Goal: Task Accomplishment & Management: Manage account settings

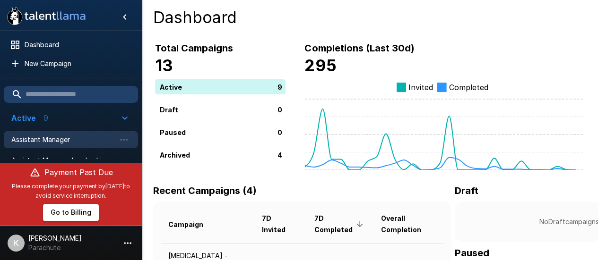
click at [52, 136] on span "Assistant Manager" at bounding box center [63, 139] width 104 height 9
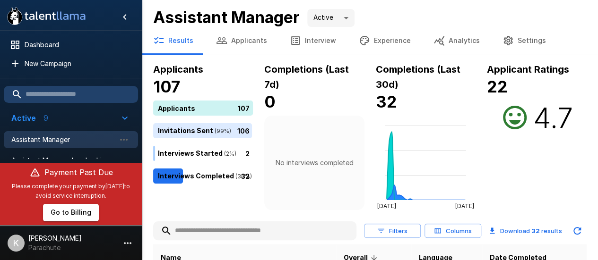
click at [312, 38] on button "Interview" at bounding box center [312, 40] width 69 height 26
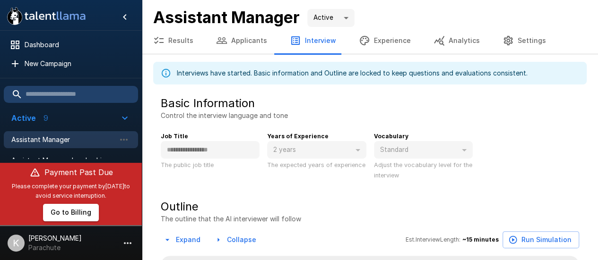
type textarea "*"
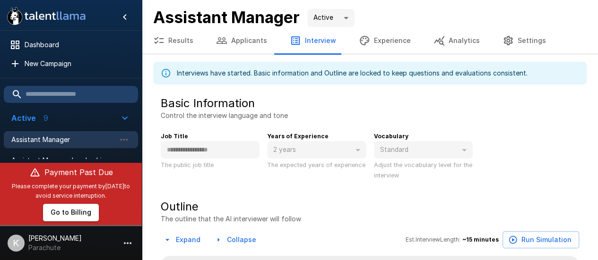
type textarea "*"
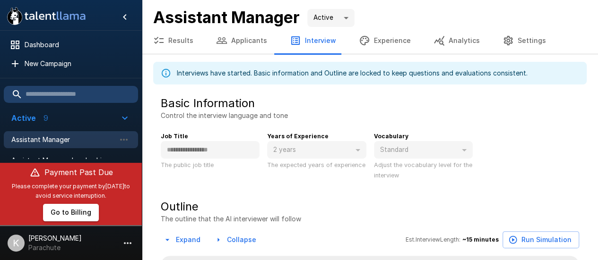
type textarea "*"
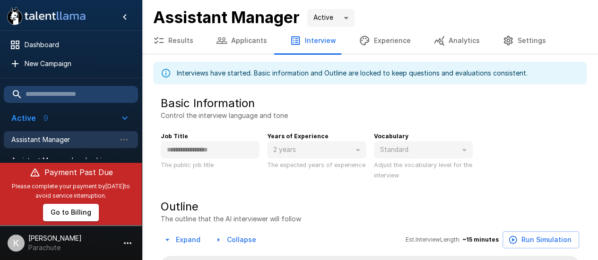
type textarea "*"
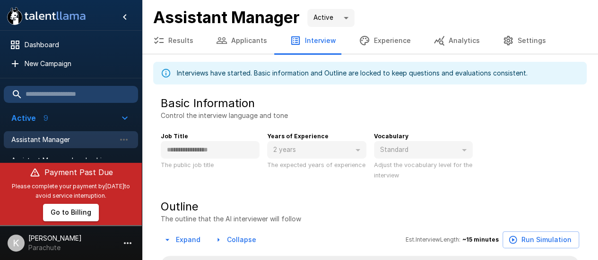
type textarea "*"
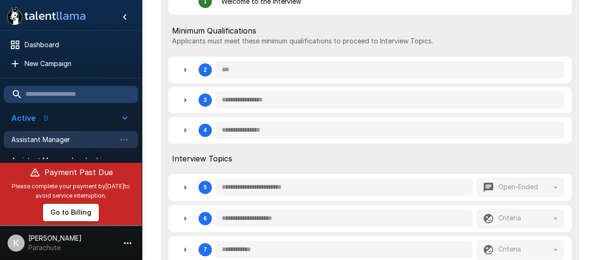
scroll to position [276, 0]
click at [338, 81] on div "**********" at bounding box center [369, 69] width 403 height 26
type textarea "*"
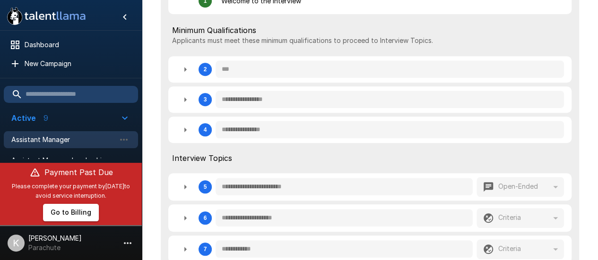
type textarea "*"
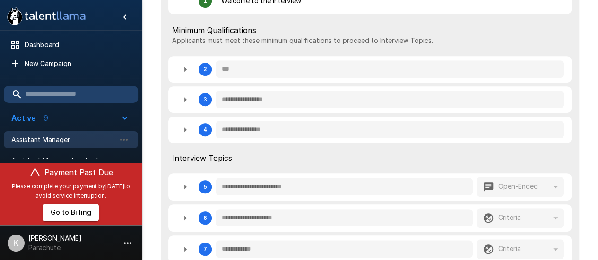
type textarea "*"
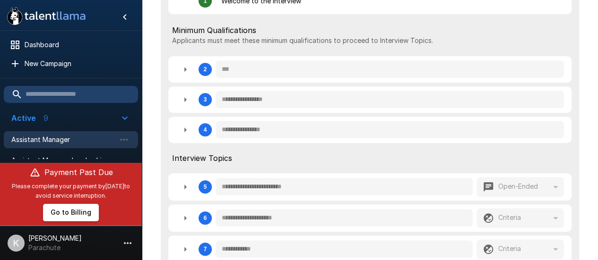
type textarea "*"
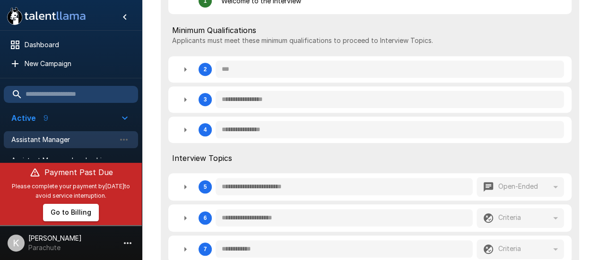
type textarea "*"
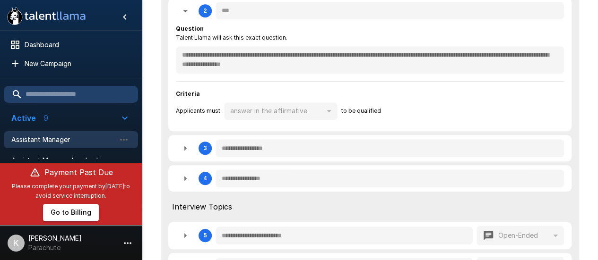
scroll to position [339, 0]
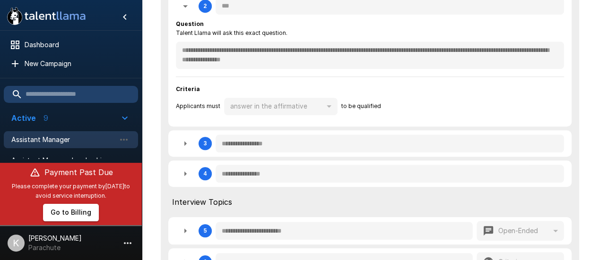
click at [184, 142] on icon "button" at bounding box center [185, 143] width 2 height 5
type textarea "*"
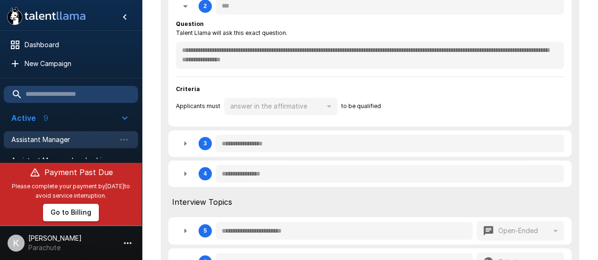
type textarea "*"
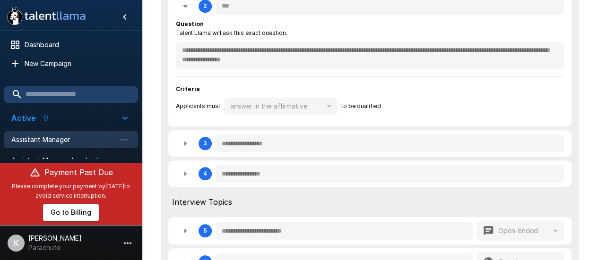
type textarea "*"
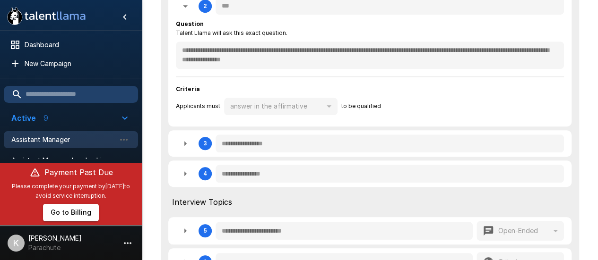
type textarea "*"
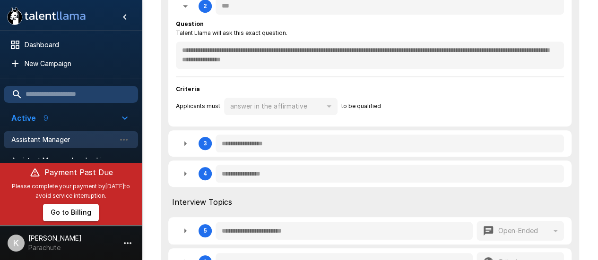
type textarea "*"
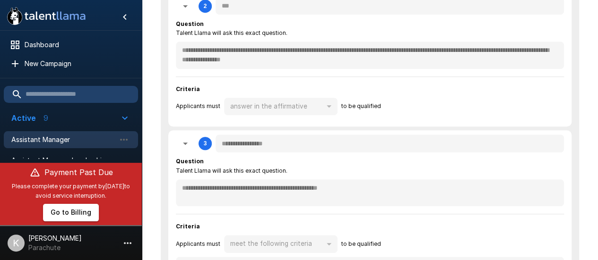
scroll to position [483, 0]
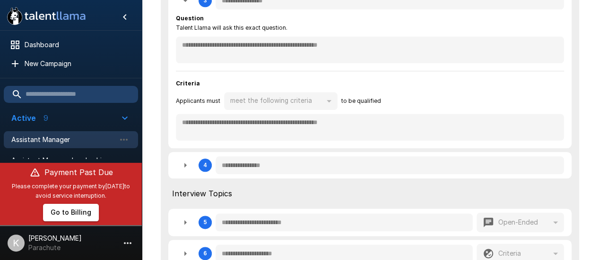
click at [180, 165] on icon "button" at bounding box center [185, 165] width 11 height 11
type textarea "*"
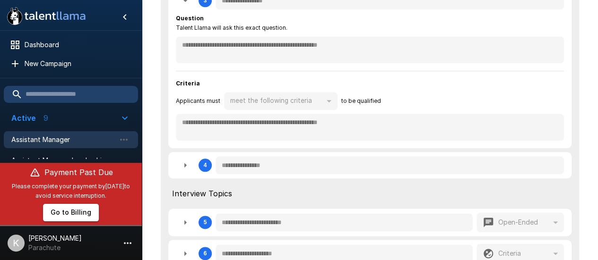
type textarea "*"
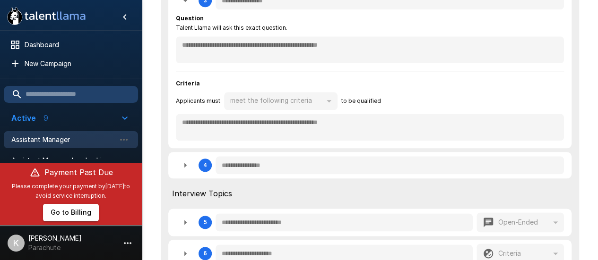
type textarea "*"
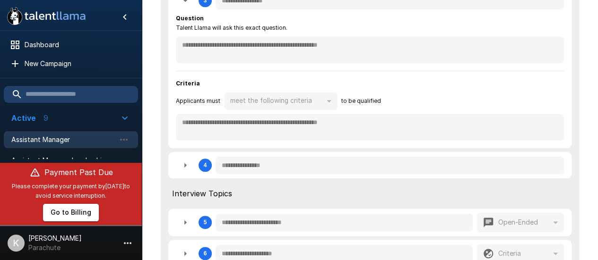
type textarea "*"
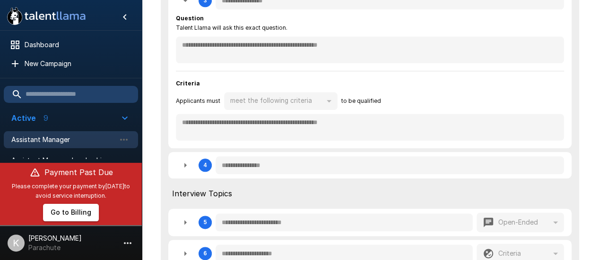
type textarea "*"
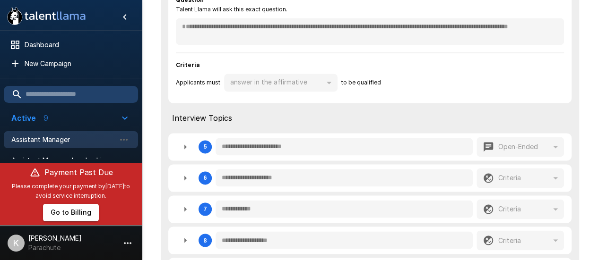
scroll to position [667, 0]
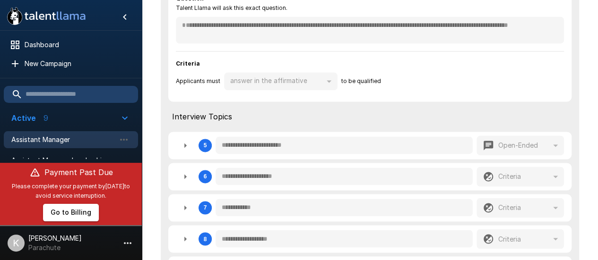
click at [186, 144] on icon "button" at bounding box center [185, 145] width 11 height 11
type textarea "*"
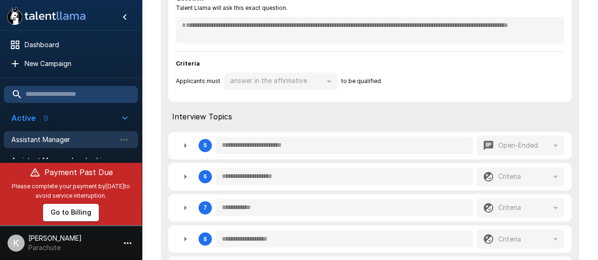
type textarea "*"
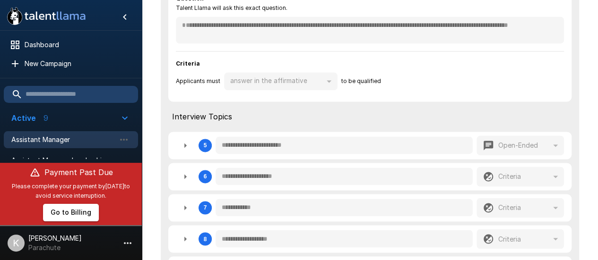
type textarea "*"
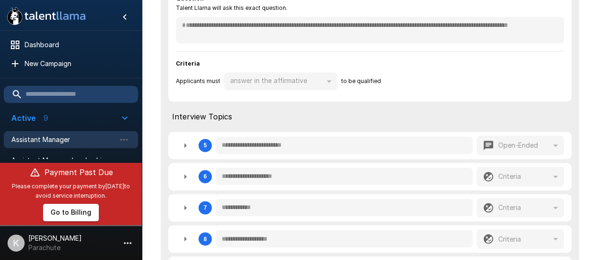
type textarea "*"
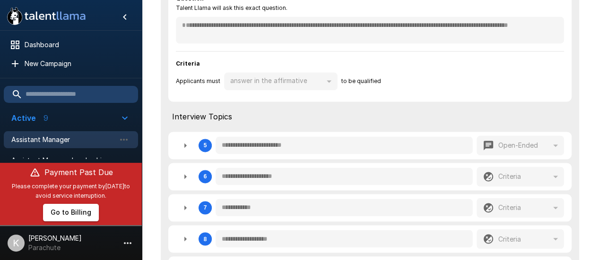
type textarea "*"
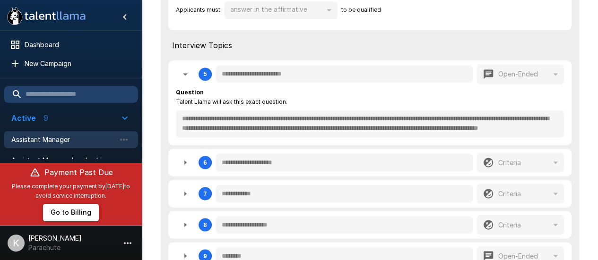
scroll to position [0, 0]
click at [184, 161] on icon "button" at bounding box center [185, 162] width 2 height 5
type textarea "*"
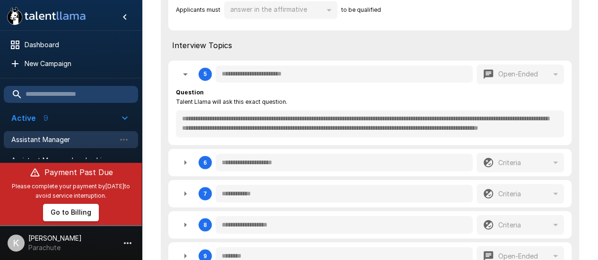
type textarea "*"
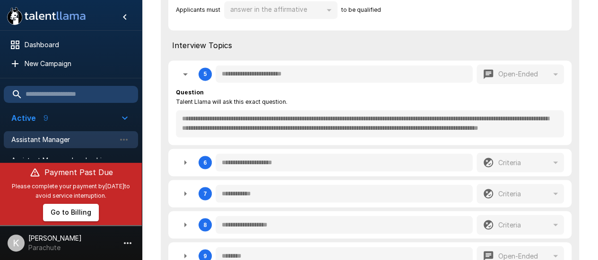
type textarea "*"
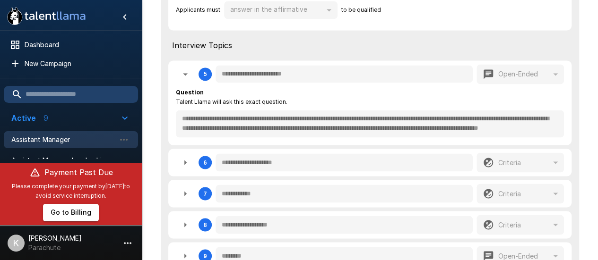
type textarea "*"
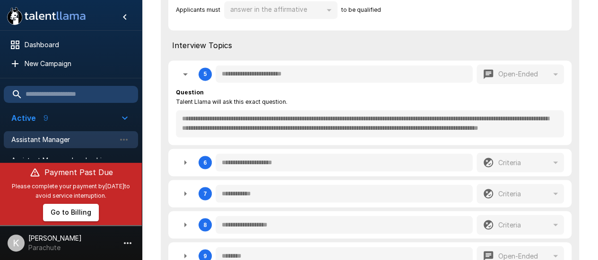
type textarea "*"
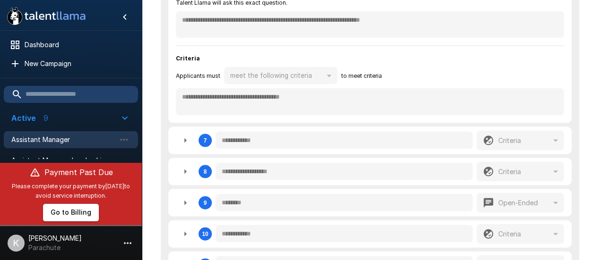
scroll to position [930, 0]
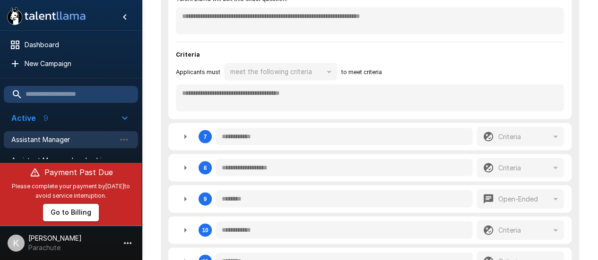
click at [185, 139] on icon "button" at bounding box center [185, 136] width 11 height 11
type textarea "*"
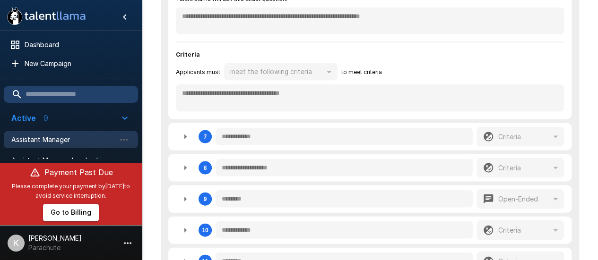
type textarea "*"
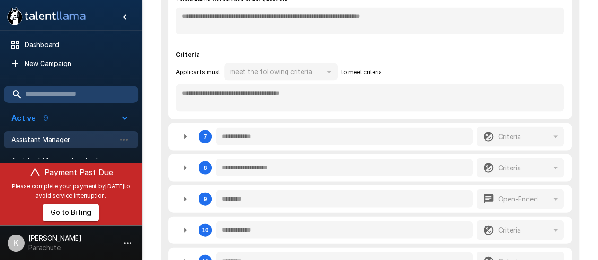
type textarea "*"
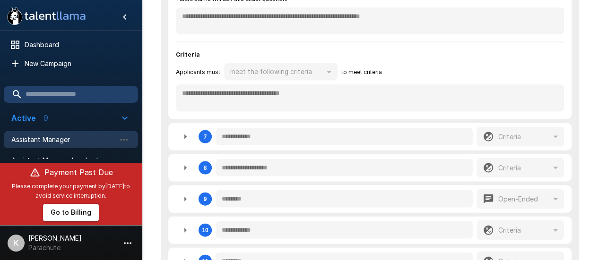
type textarea "*"
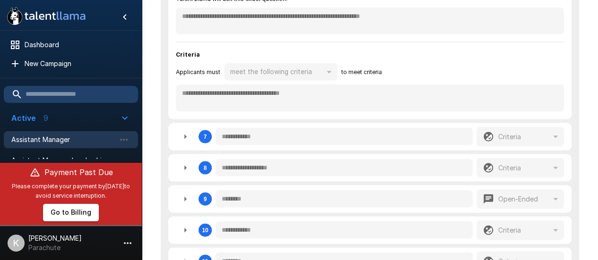
type textarea "*"
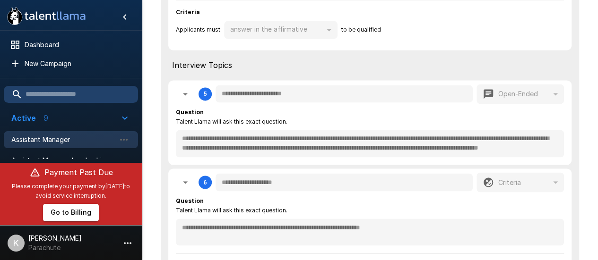
scroll to position [719, 0]
click at [113, 194] on span "Please complete your payment by [DATE] to avoid service interruption." at bounding box center [71, 191] width 127 height 19
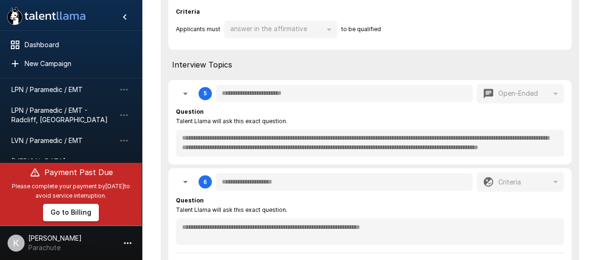
scroll to position [170, 0]
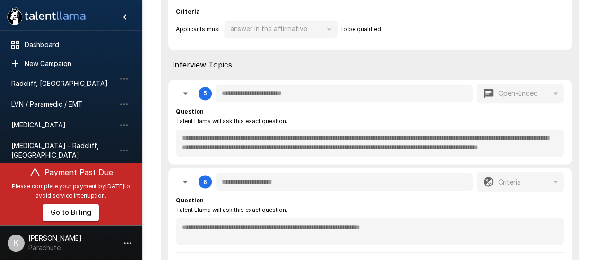
click at [63, 115] on li "[MEDICAL_DATA]" at bounding box center [71, 125] width 134 height 21
click at [57, 218] on button "Go to Billing" at bounding box center [71, 212] width 56 height 17
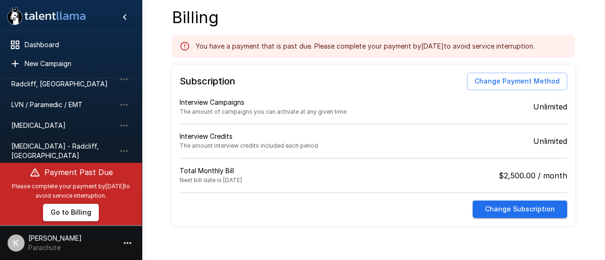
click at [237, 149] on span "The amount interview credits included each period" at bounding box center [249, 145] width 139 height 7
click at [359, 106] on div "Interview Campaigns" at bounding box center [277, 102] width 194 height 9
click at [353, 114] on div "Interview Campaigns The amount of campaigns you can activate at any given time" at bounding box center [277, 107] width 194 height 35
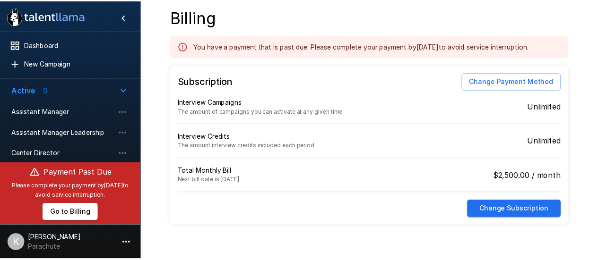
scroll to position [28, 0]
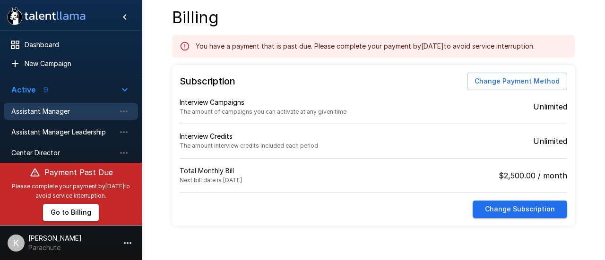
click at [37, 109] on span "Assistant Manager" at bounding box center [63, 111] width 104 height 9
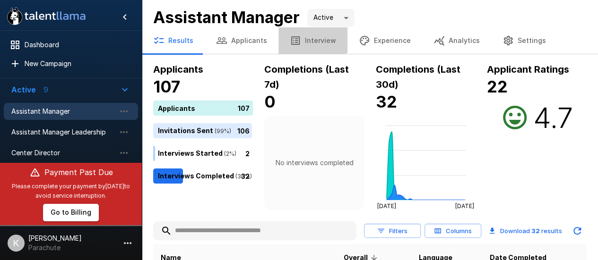
click at [308, 29] on button "Interview" at bounding box center [312, 40] width 69 height 26
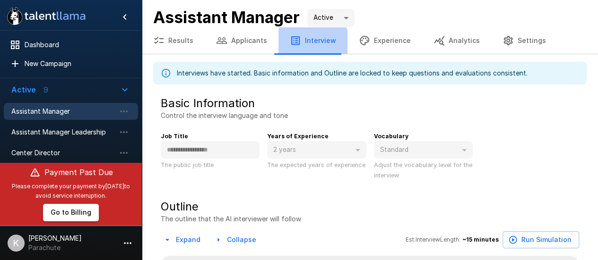
click at [291, 51] on button "Interview" at bounding box center [312, 40] width 69 height 26
type textarea "*"
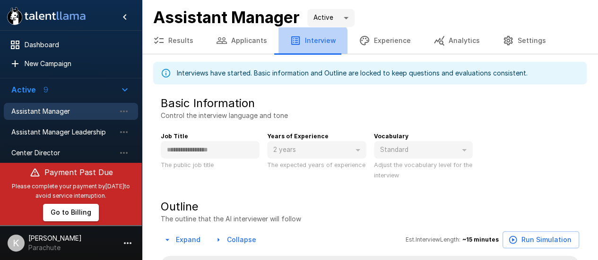
type textarea "*"
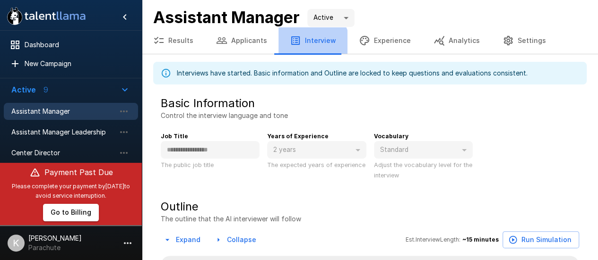
type textarea "*"
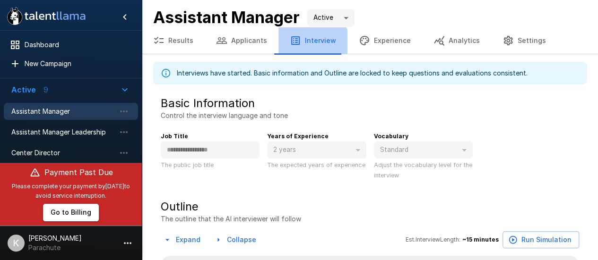
type textarea "*"
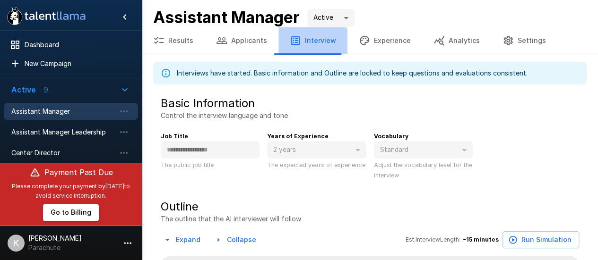
type textarea "*"
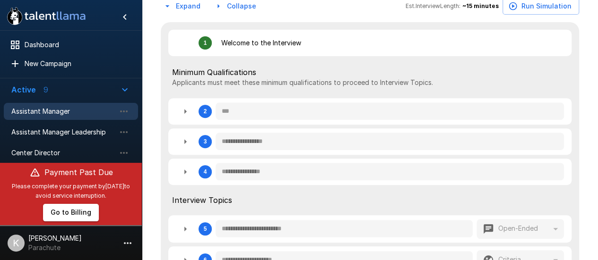
scroll to position [235, 0]
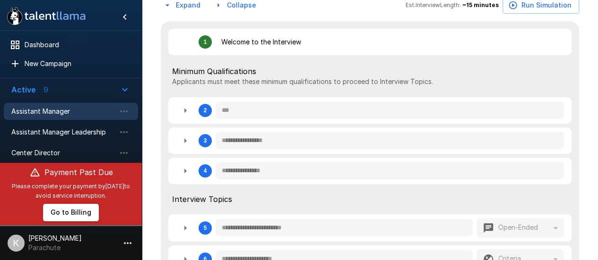
click at [186, 145] on icon "button" at bounding box center [185, 140] width 11 height 11
type textarea "*"
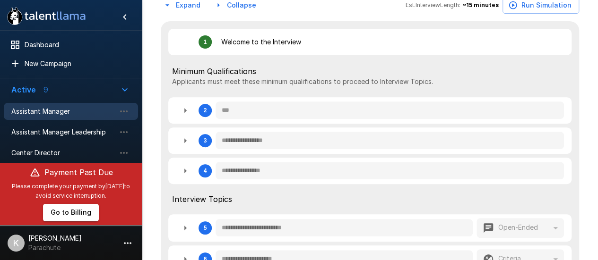
type textarea "*"
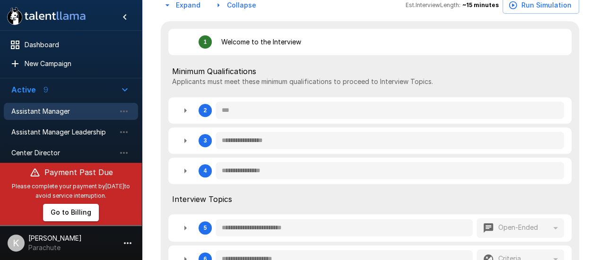
type textarea "*"
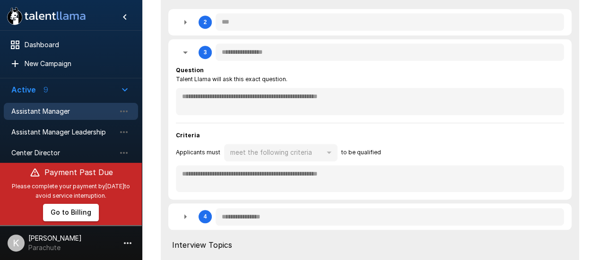
scroll to position [323, 0]
click at [188, 32] on div "2" at bounding box center [194, 22] width 36 height 19
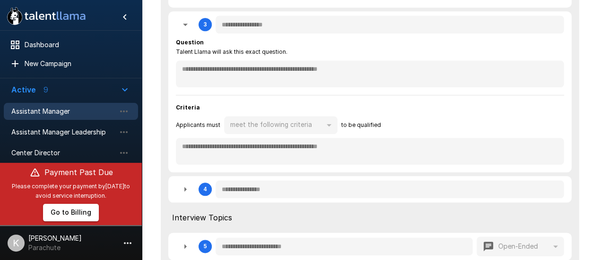
scroll to position [459, 0]
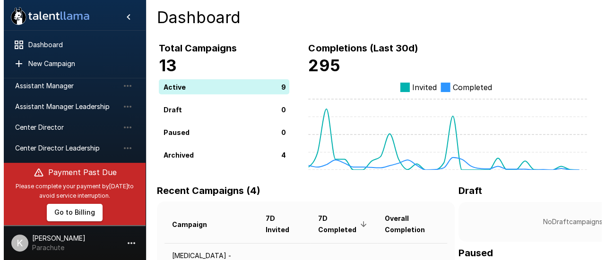
scroll to position [55, 0]
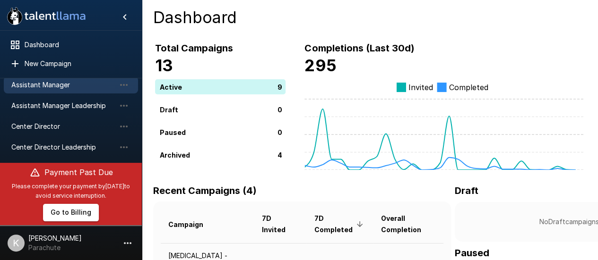
click at [116, 89] on div at bounding box center [123, 85] width 15 height 16
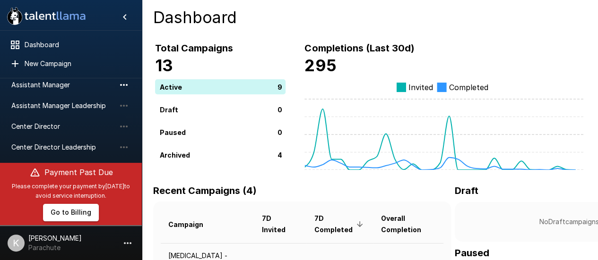
click at [123, 87] on icon "button" at bounding box center [123, 84] width 11 height 11
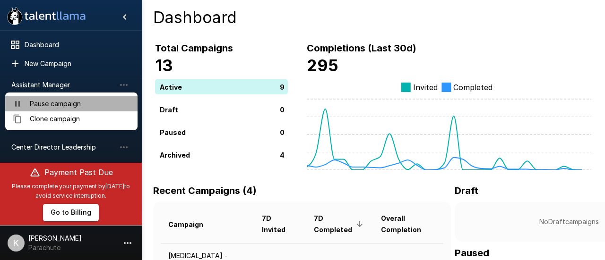
click at [99, 104] on span "Pause campaign" at bounding box center [80, 103] width 100 height 9
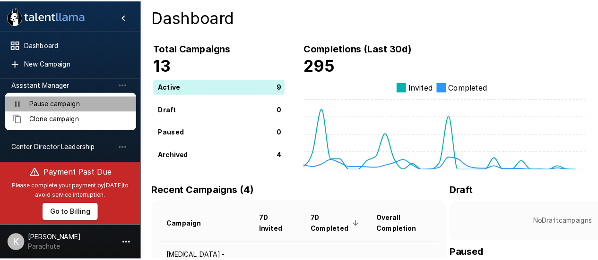
scroll to position [53, 0]
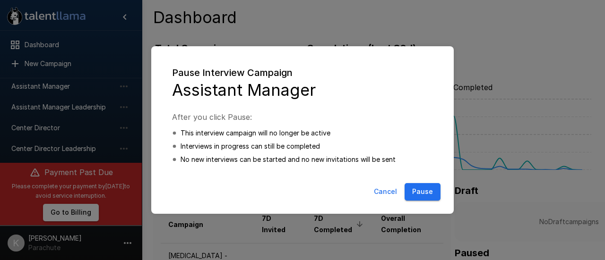
click at [419, 195] on button "Pause" at bounding box center [423, 191] width 36 height 17
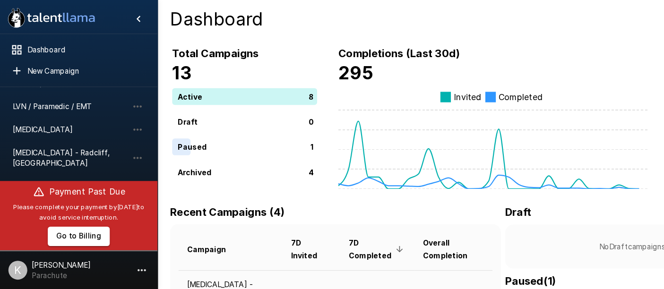
scroll to position [172, 0]
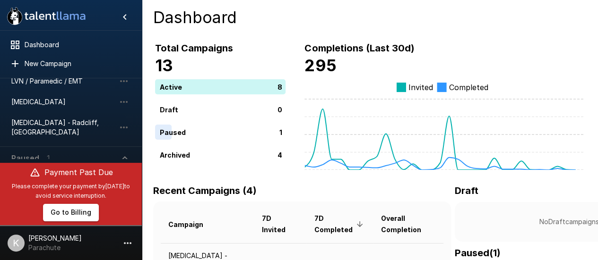
click at [111, 153] on span "Paused 1" at bounding box center [65, 158] width 108 height 11
click at [134, 148] on button "Paused 1" at bounding box center [71, 158] width 134 height 23
click at [130, 149] on button "Paused 1" at bounding box center [71, 158] width 134 height 23
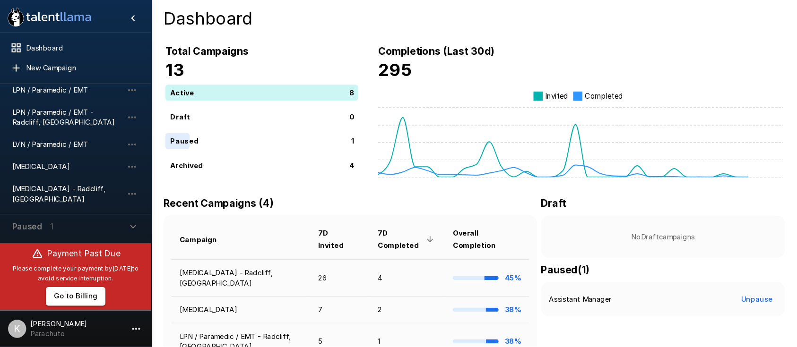
scroll to position [102, 0]
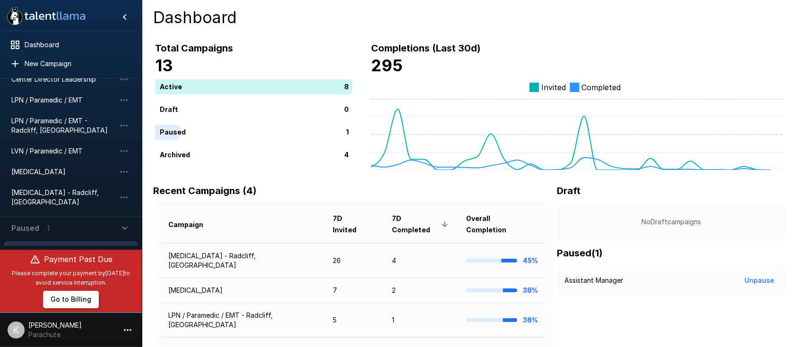
drag, startPoint x: 382, startPoint y: 13, endPoint x: 115, endPoint y: 240, distance: 350.8
click at [115, 245] on span "Assistant Manager" at bounding box center [63, 249] width 104 height 9
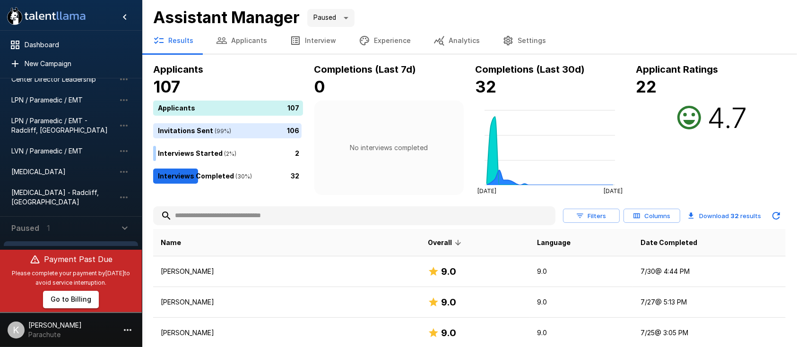
click at [124, 249] on icon "button" at bounding box center [124, 250] width 8 height 2
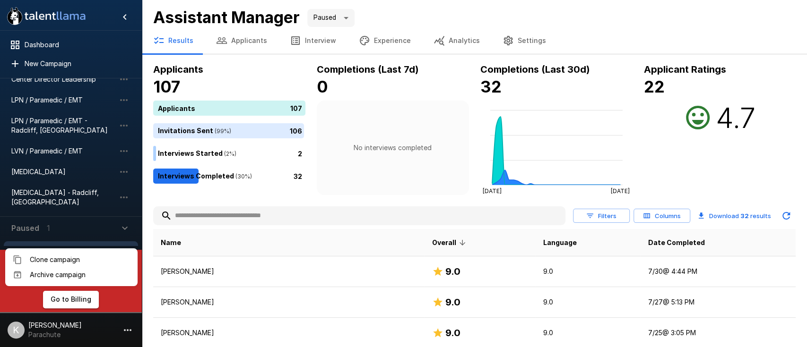
click at [218, 66] on div at bounding box center [403, 173] width 807 height 347
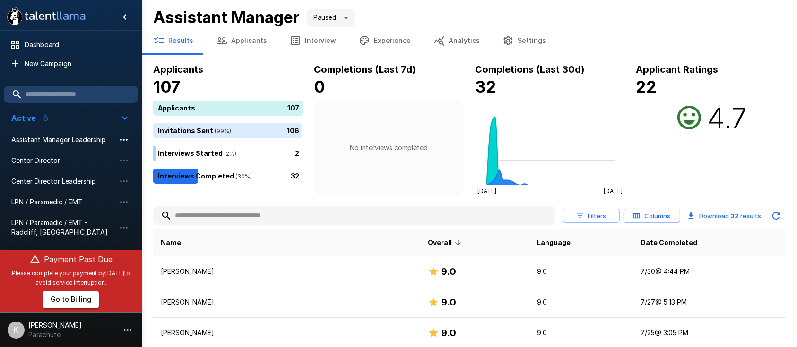
click at [123, 141] on icon "button" at bounding box center [123, 139] width 11 height 11
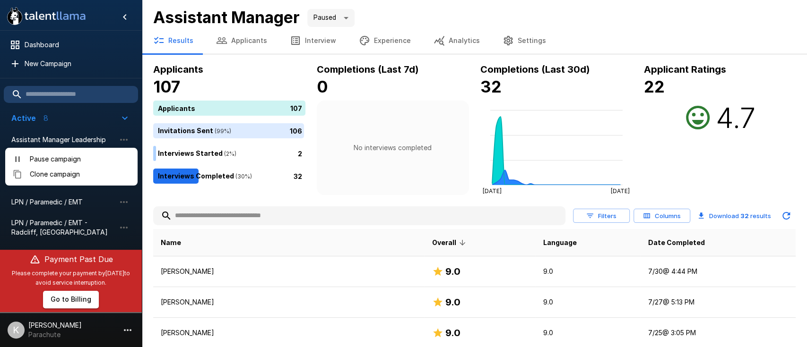
click at [100, 173] on span "Clone campaign" at bounding box center [80, 174] width 100 height 9
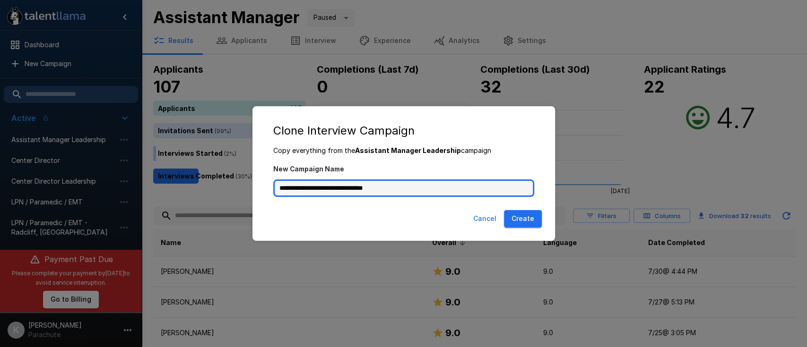
click at [398, 190] on input "**********" at bounding box center [403, 189] width 261 height 18
type input "**********"
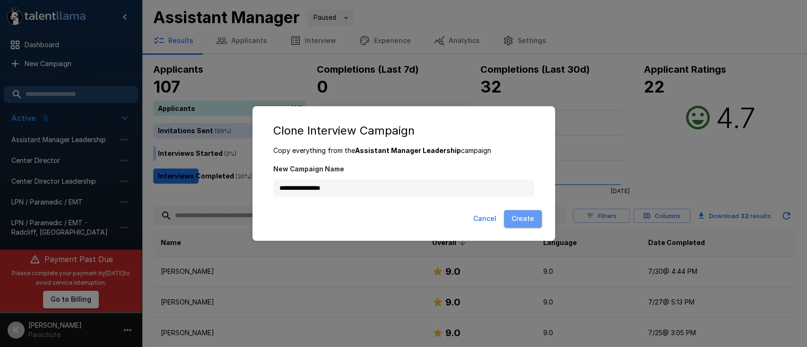
click at [519, 211] on button "Create" at bounding box center [523, 218] width 38 height 17
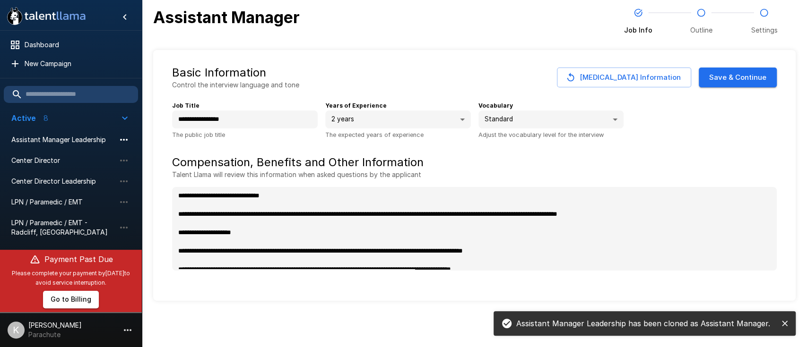
click at [120, 141] on icon "button" at bounding box center [123, 139] width 11 height 11
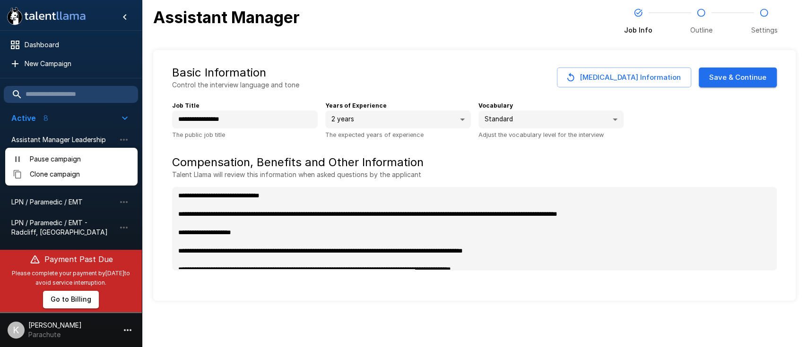
click at [106, 158] on span "Pause campaign" at bounding box center [80, 159] width 100 height 9
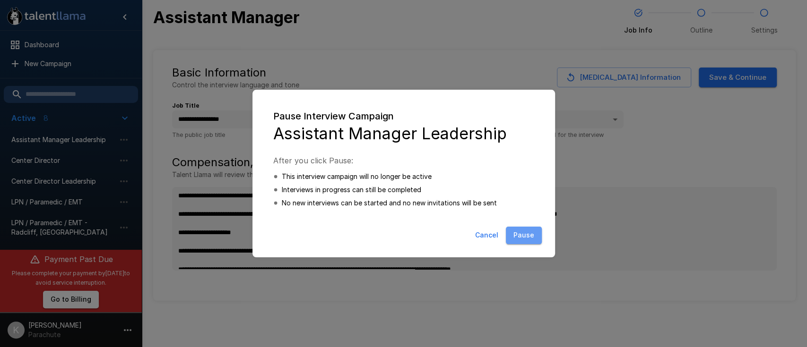
click at [521, 231] on button "Pause" at bounding box center [524, 235] width 36 height 17
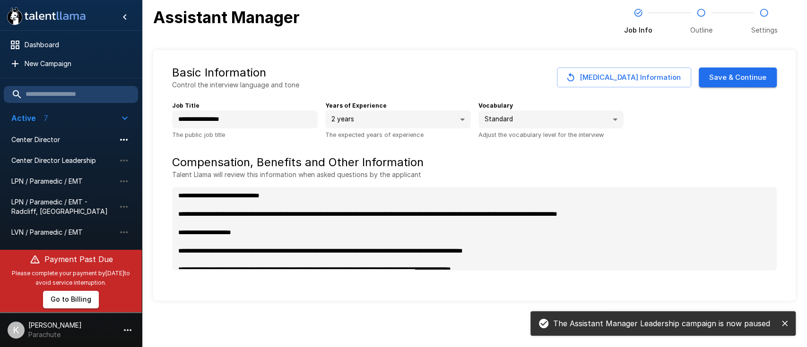
click at [121, 141] on icon "button" at bounding box center [123, 139] width 11 height 11
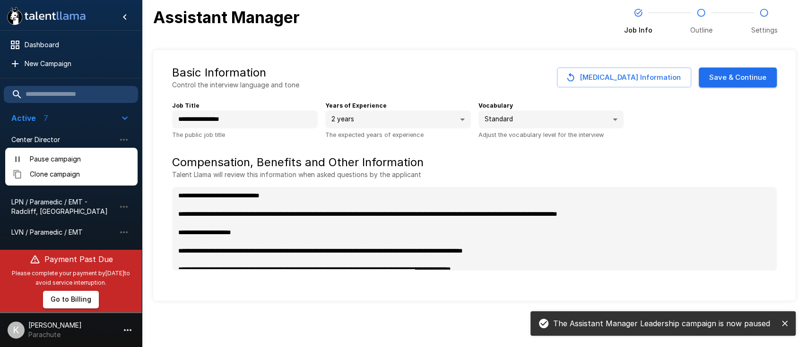
click at [92, 162] on span "Pause campaign" at bounding box center [80, 159] width 100 height 9
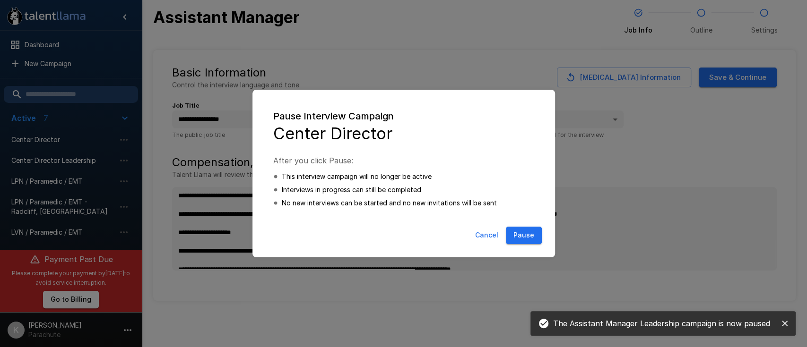
click at [538, 234] on button "Pause" at bounding box center [524, 235] width 36 height 17
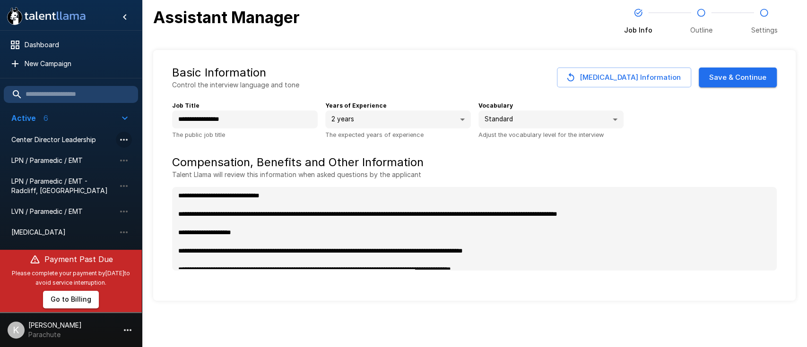
click at [127, 139] on icon "button" at bounding box center [124, 140] width 8 height 2
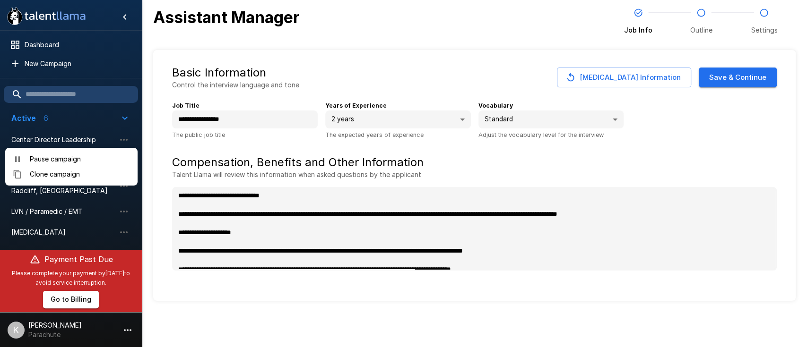
click at [109, 162] on span "Pause campaign" at bounding box center [80, 159] width 100 height 9
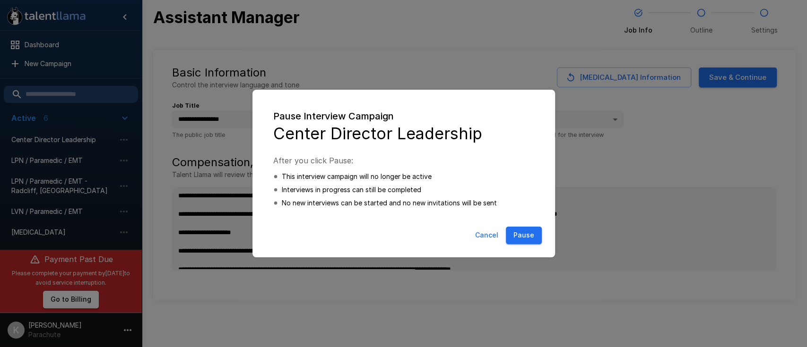
click at [527, 236] on button "Pause" at bounding box center [524, 235] width 36 height 17
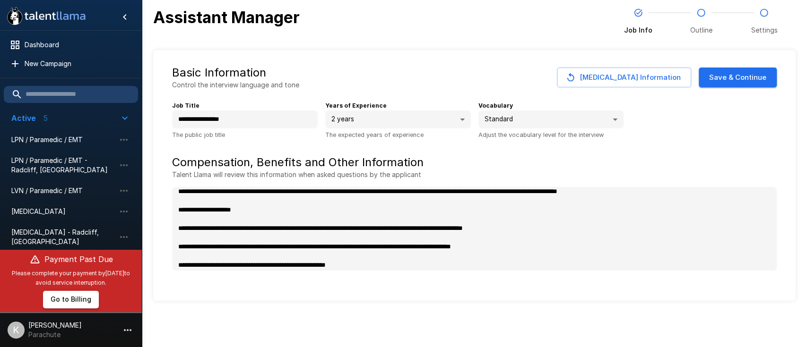
scroll to position [23, 0]
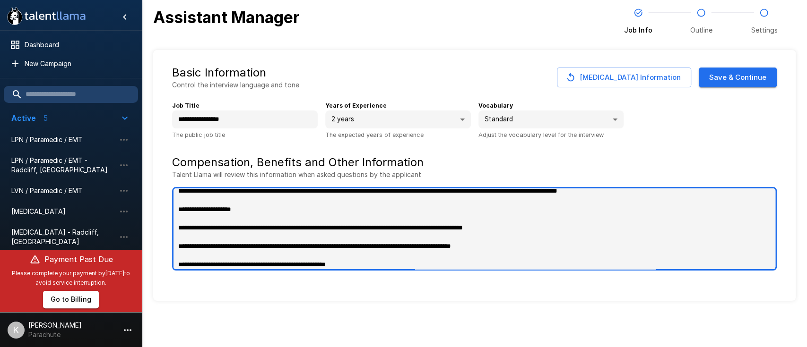
type textarea "*"
click at [315, 225] on textarea "**********" at bounding box center [474, 229] width 605 height 84
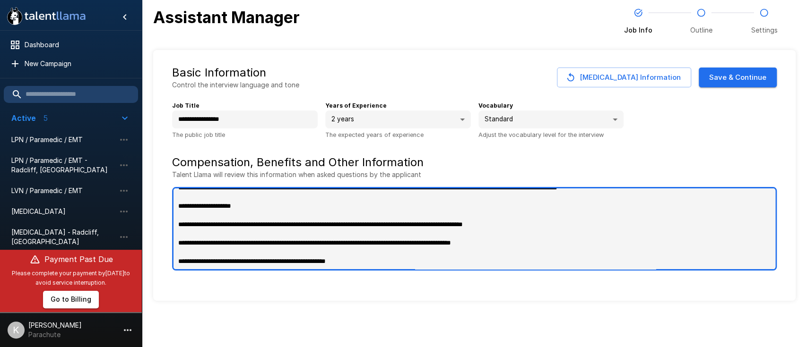
scroll to position [50, 0]
click at [315, 216] on textarea "**********" at bounding box center [474, 229] width 605 height 84
click at [313, 221] on textarea "**********" at bounding box center [474, 229] width 605 height 84
click at [305, 241] on textarea "**********" at bounding box center [474, 229] width 605 height 84
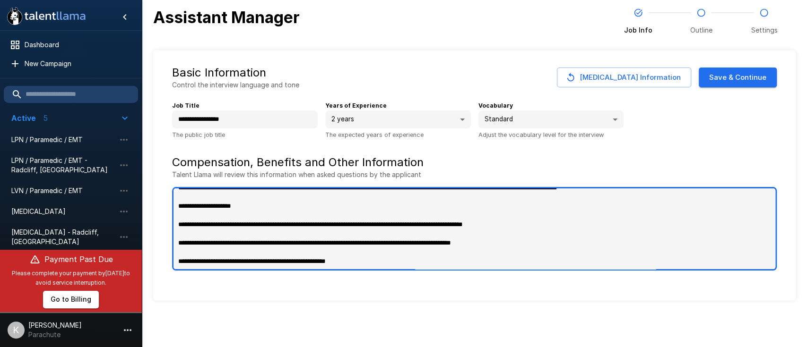
click at [285, 254] on textarea "**********" at bounding box center [474, 229] width 605 height 84
type textarea "**********"
type textarea "*"
type textarea "**********"
type textarea "*"
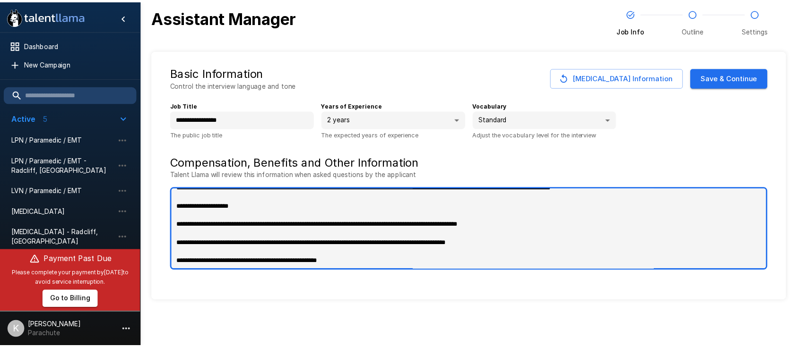
scroll to position [0, 0]
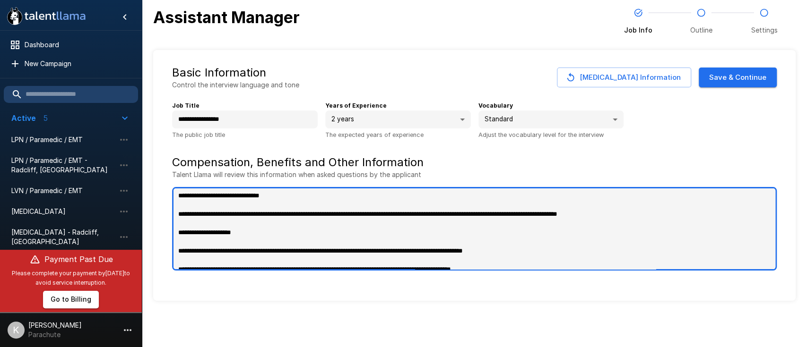
type textarea "**********"
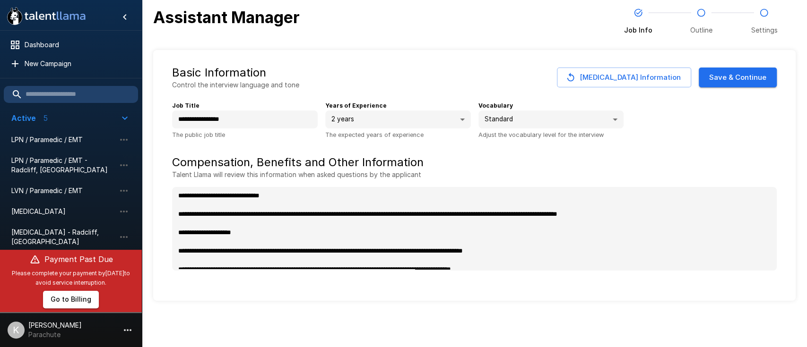
click at [605, 89] on div "Basic Information Control the interview language and tone Change Job Informatio…" at bounding box center [474, 77] width 605 height 25
type textarea "*"
click at [605, 77] on button "Save & Continue" at bounding box center [738, 78] width 78 height 20
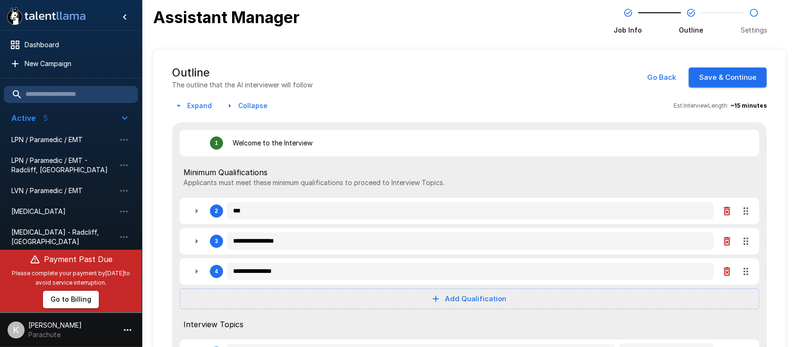
type textarea "*"
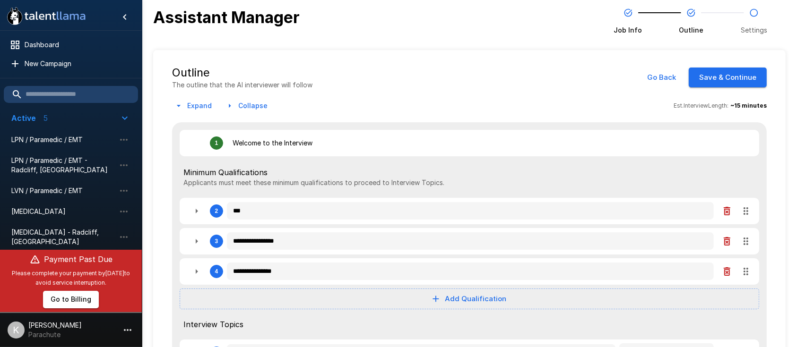
type textarea "*"
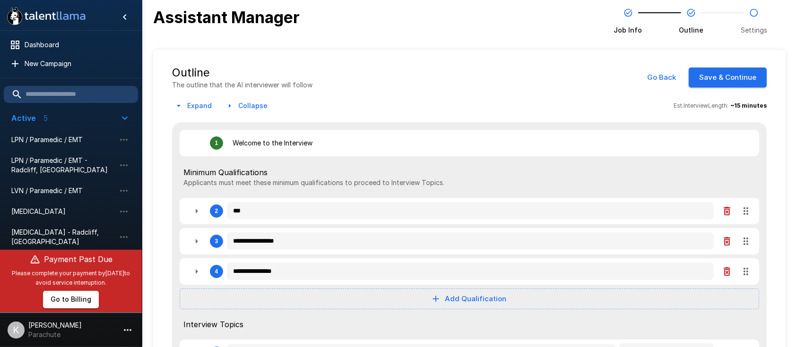
type textarea "*"
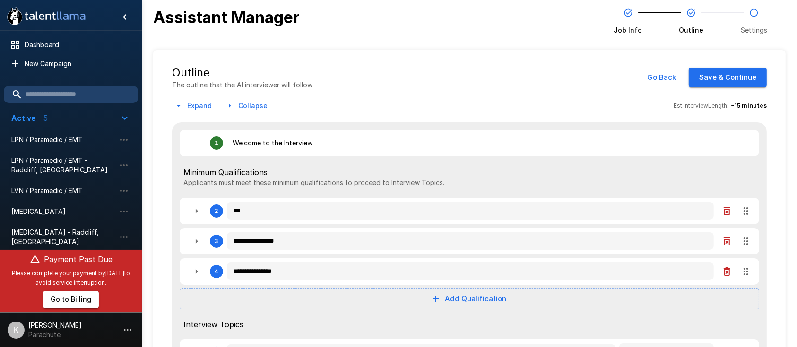
type textarea "*"
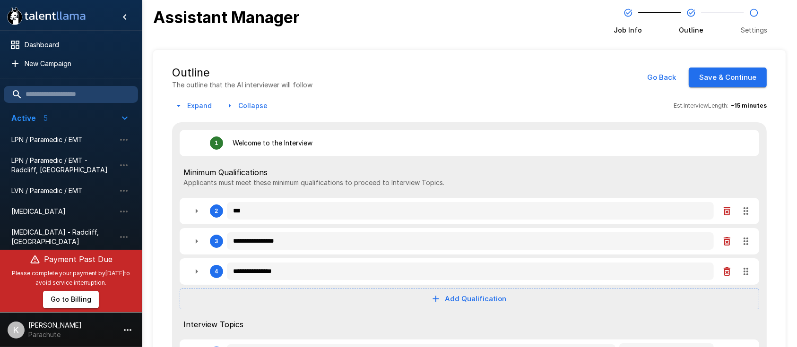
type textarea "*"
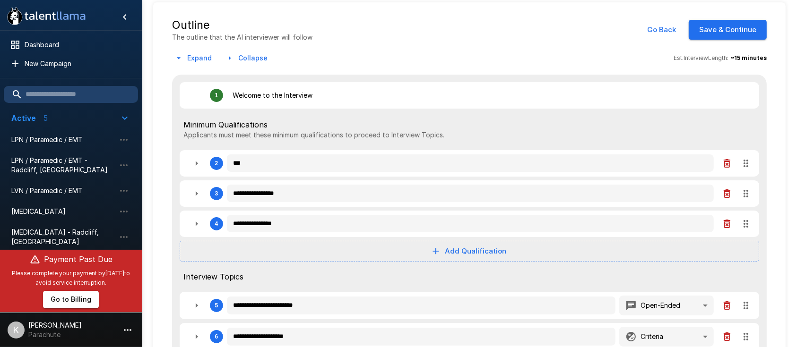
scroll to position [49, 0]
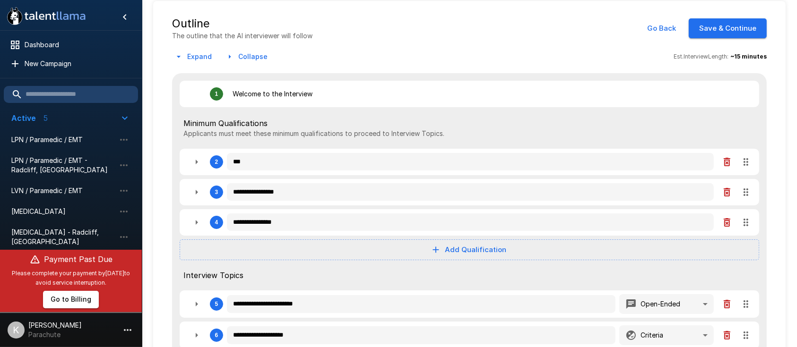
type textarea "*"
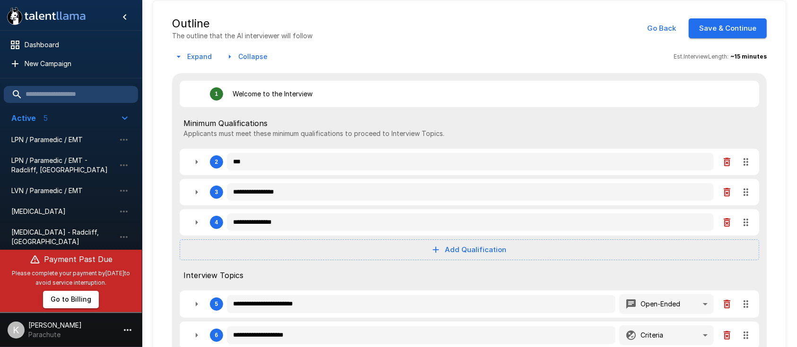
type textarea "*"
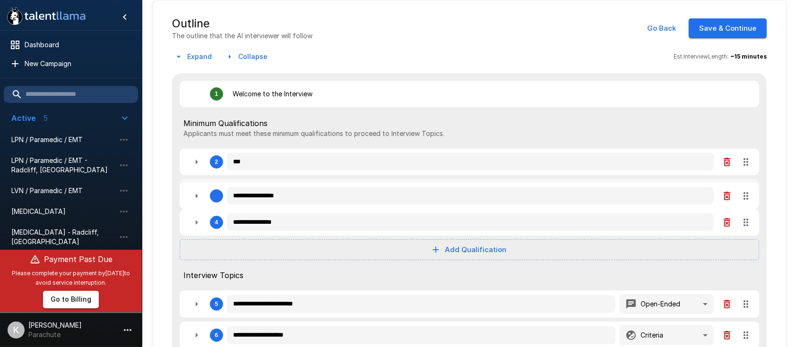
type textarea "*"
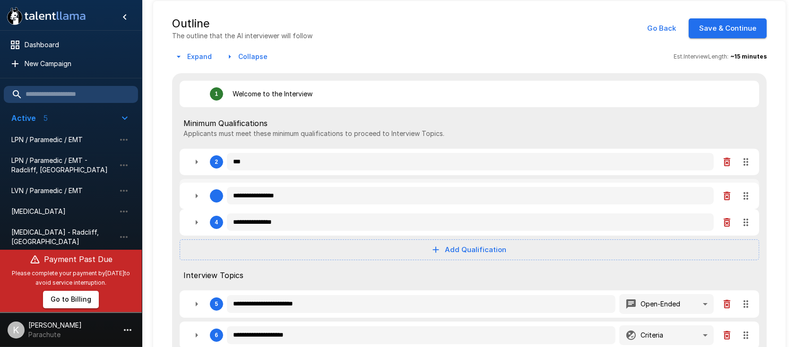
type textarea "*"
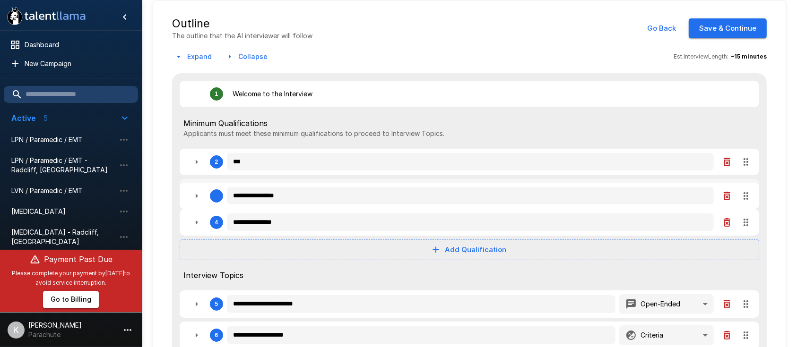
type textarea "*"
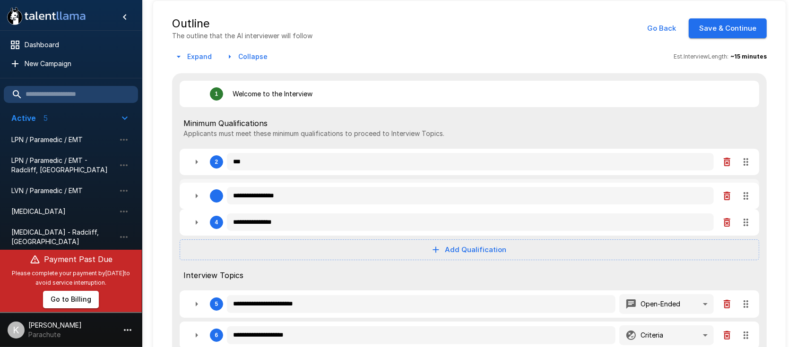
type textarea "*"
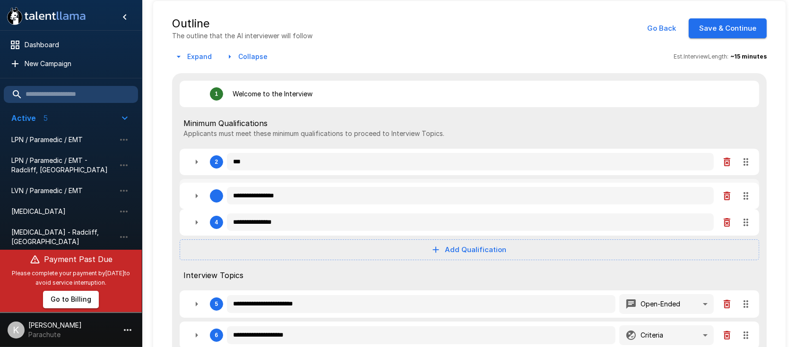
type textarea "*"
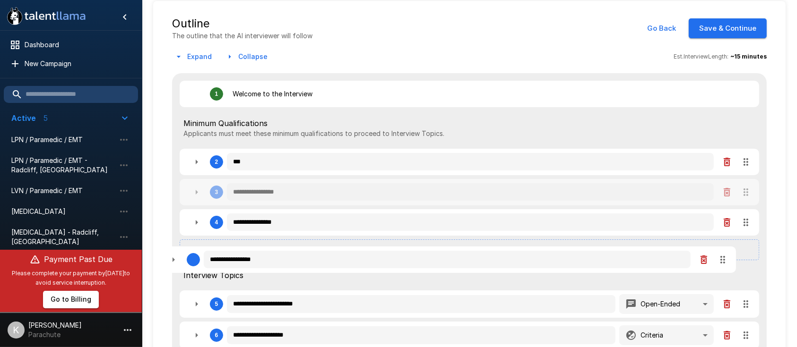
type textarea "*"
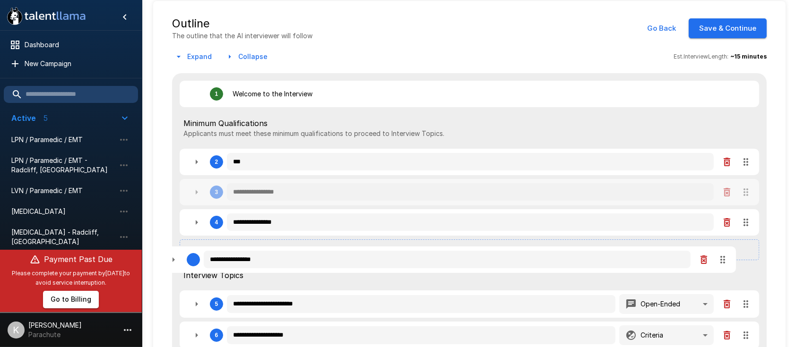
type textarea "*"
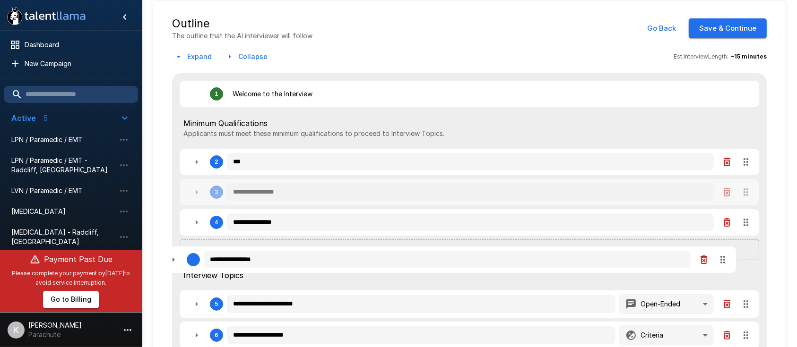
type textarea "*"
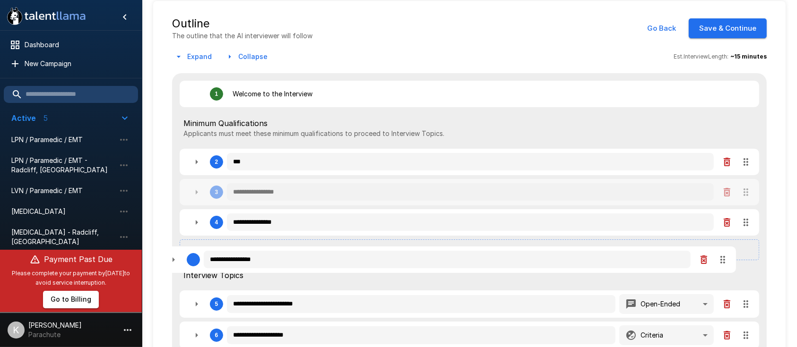
type textarea "*"
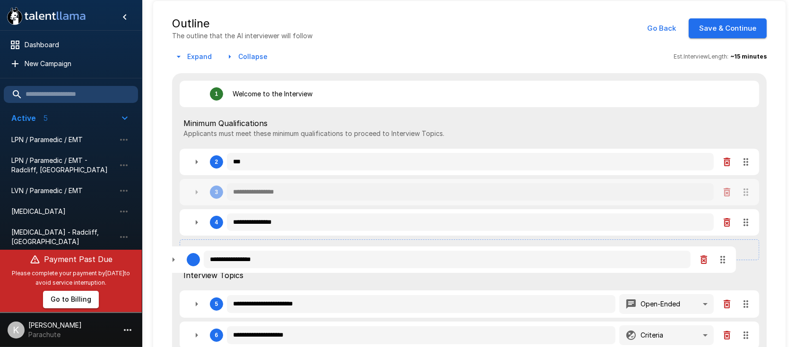
type textarea "*"
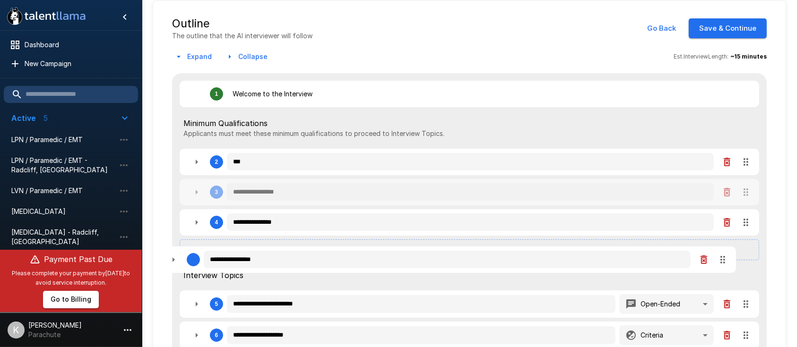
type textarea "*"
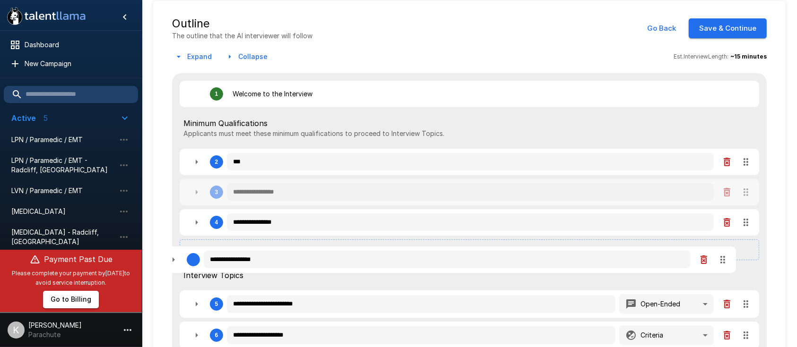
type textarea "*"
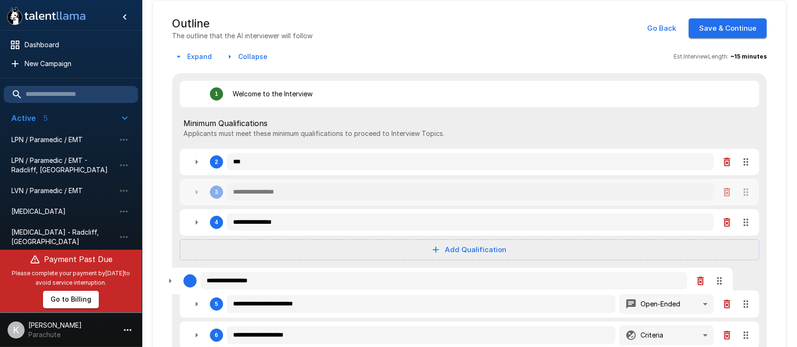
type textarea "*"
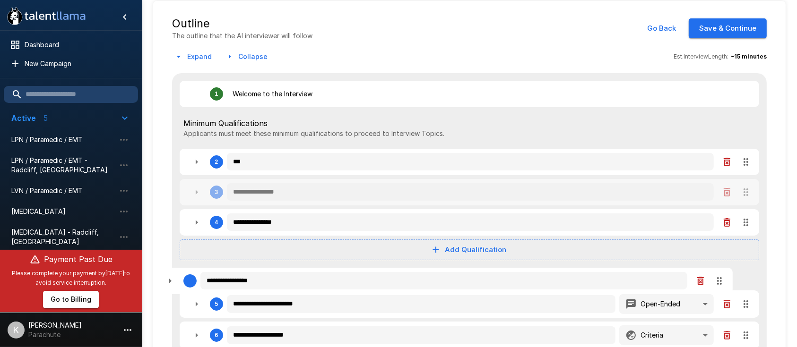
type textarea "*"
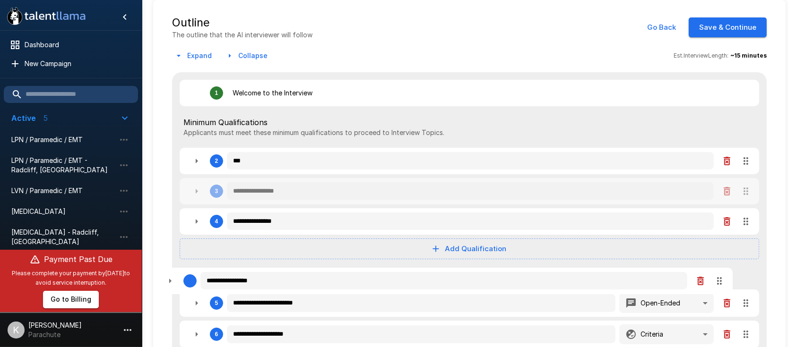
type textarea "*"
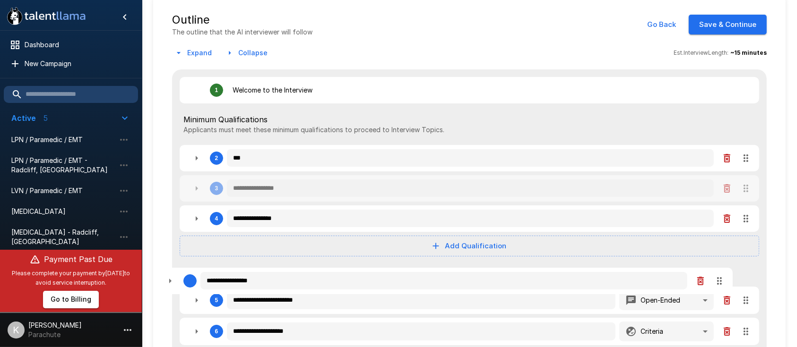
type textarea "*"
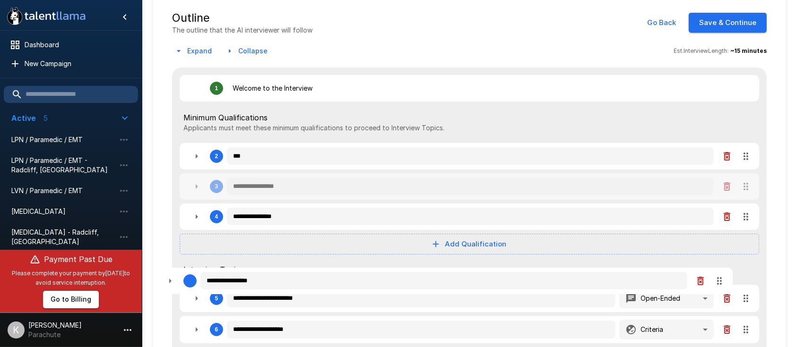
type textarea "*"
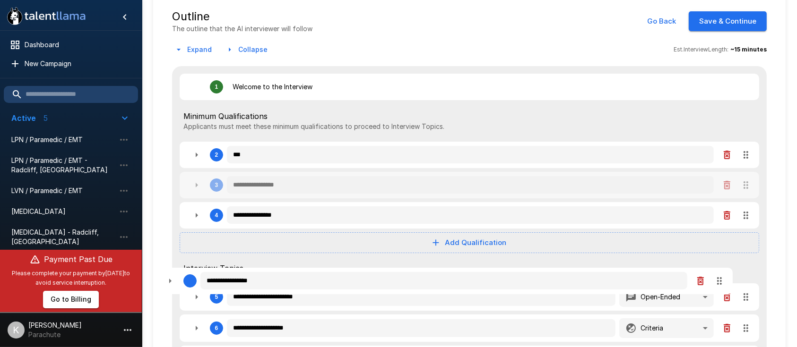
type textarea "*"
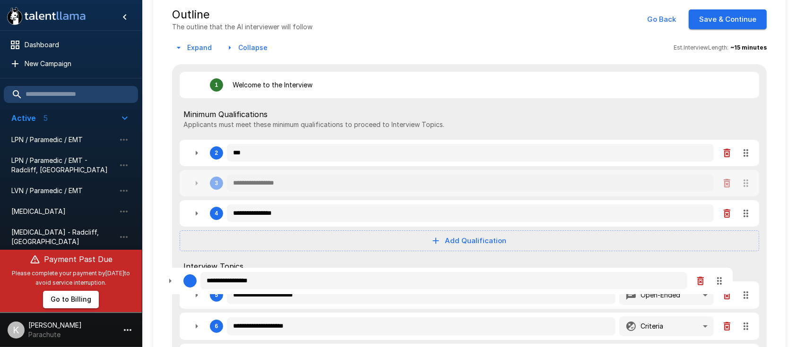
type textarea "*"
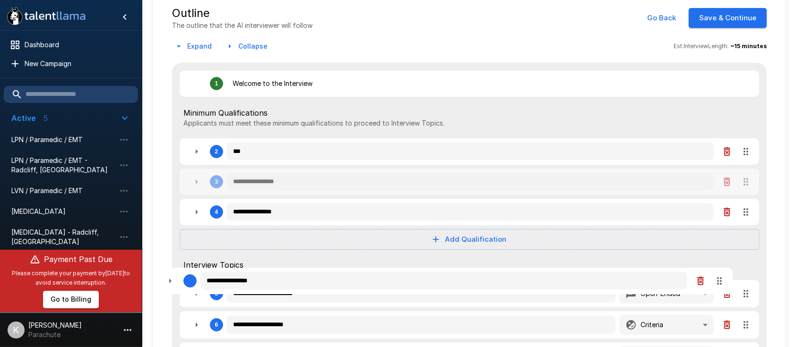
type textarea "*"
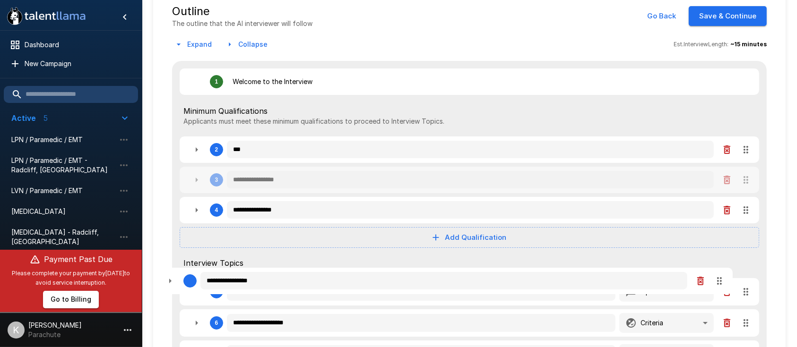
type textarea "*"
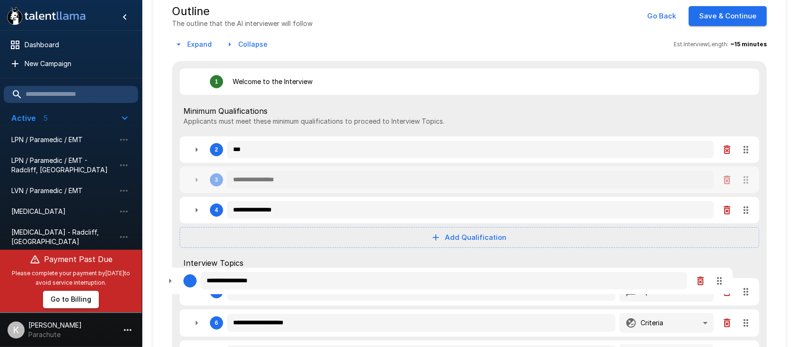
type textarea "*"
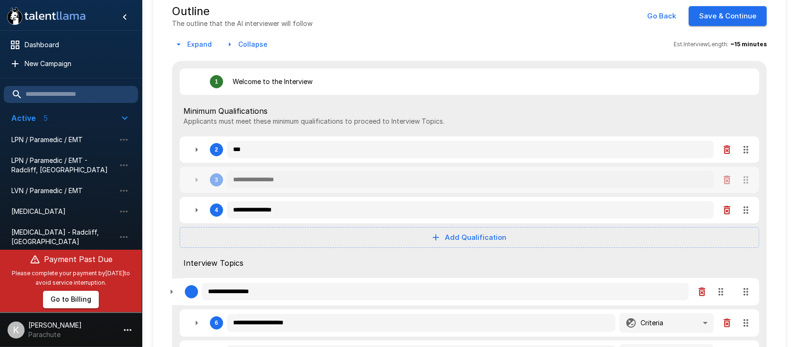
type textarea "*"
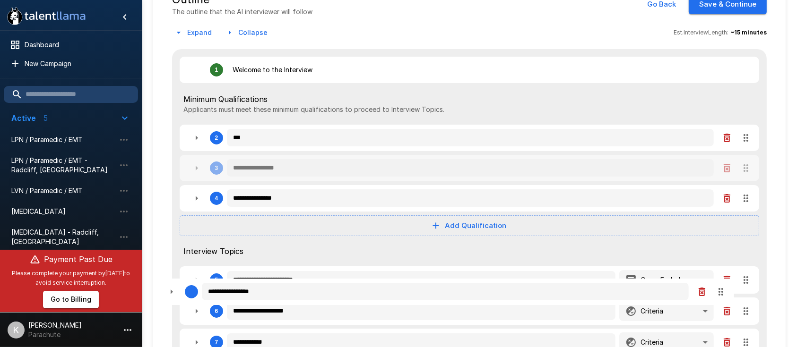
type textarea "*"
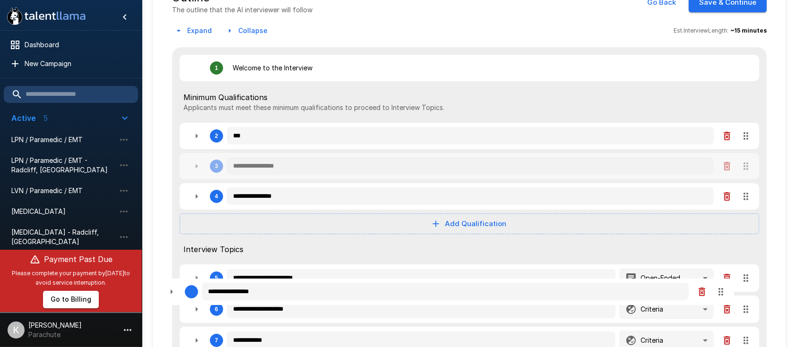
type textarea "*"
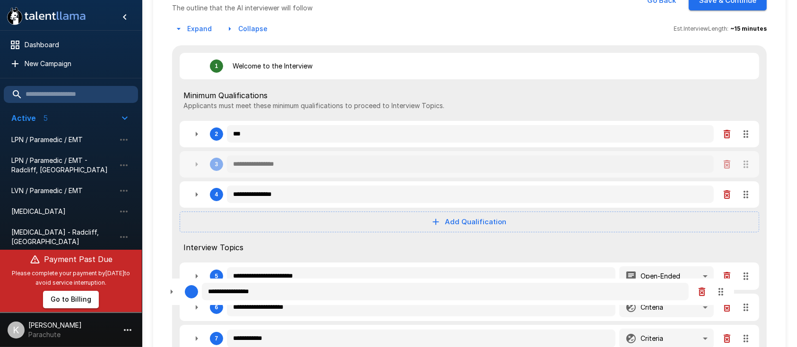
type textarea "*"
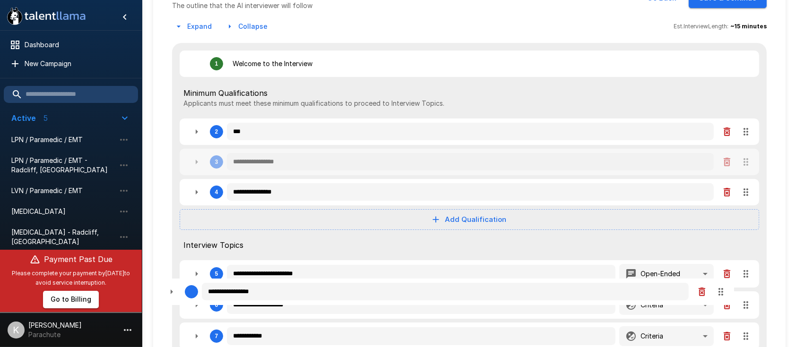
type textarea "*"
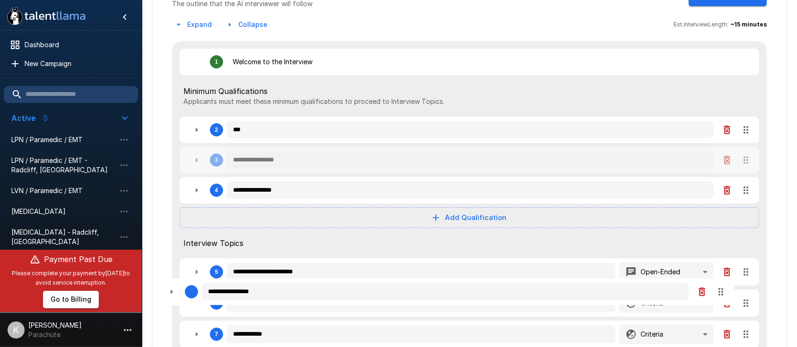
type textarea "*"
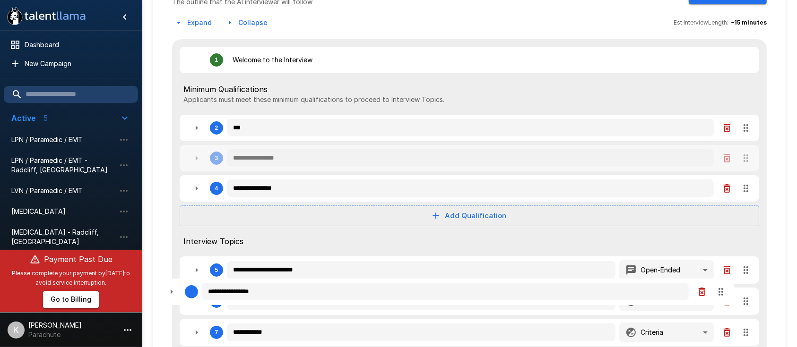
type textarea "*"
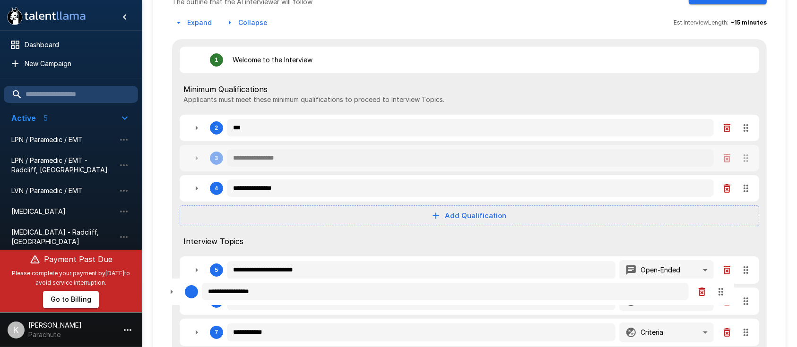
type textarea "*"
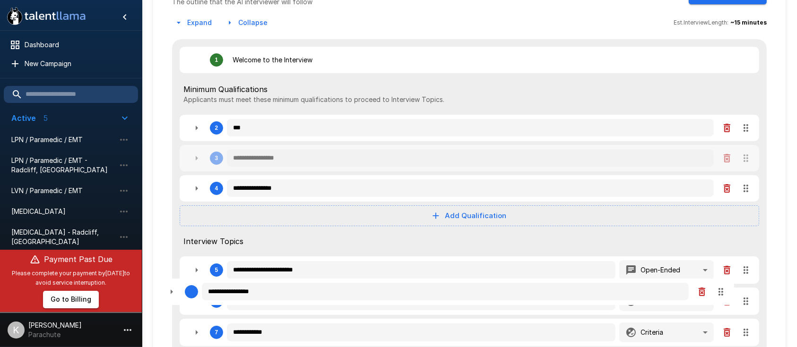
type textarea "*"
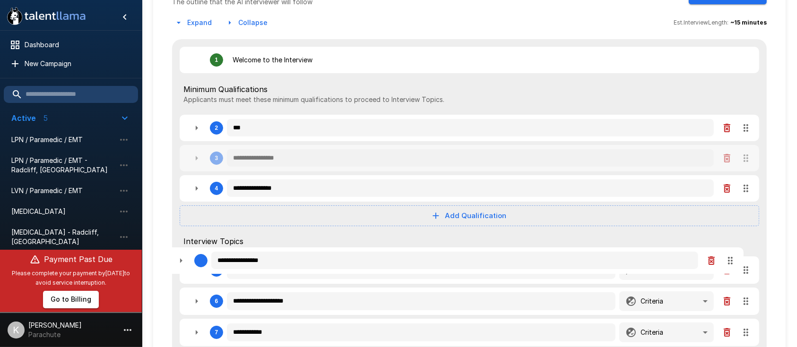
scroll to position [86, 0]
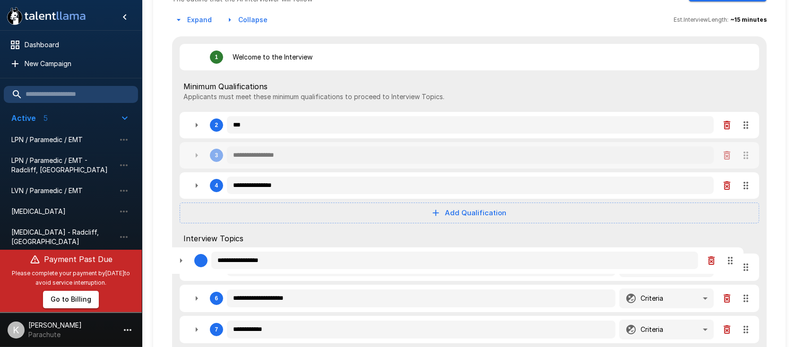
type textarea "*"
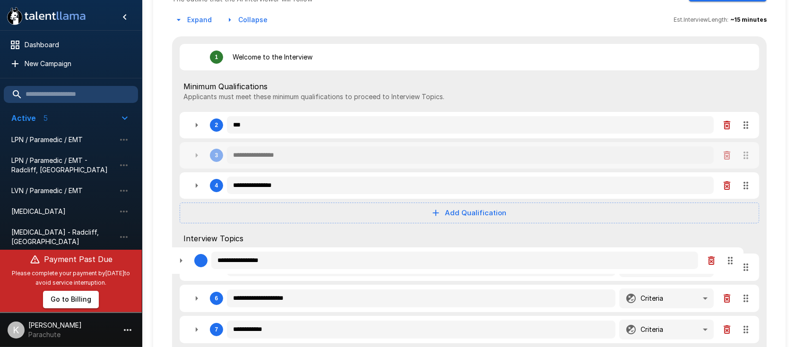
type textarea "*"
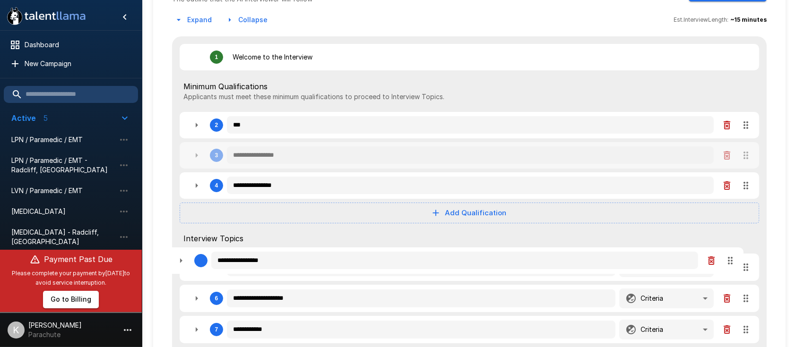
type textarea "*"
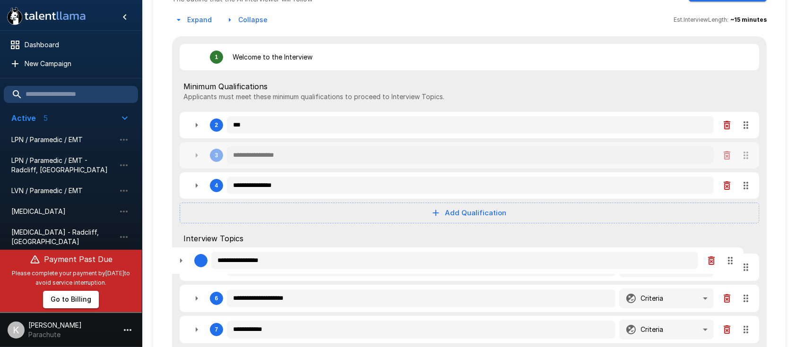
type textarea "*"
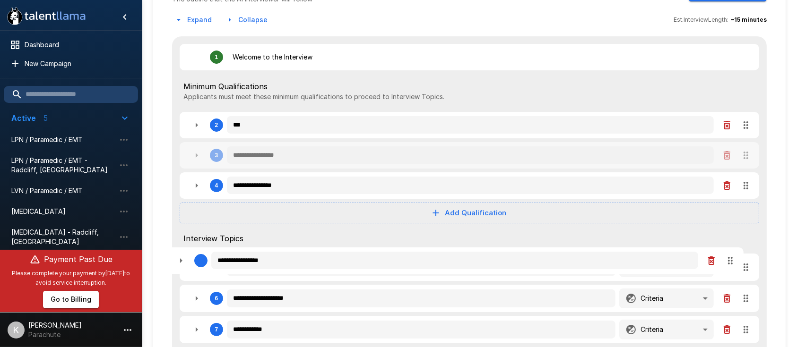
type textarea "*"
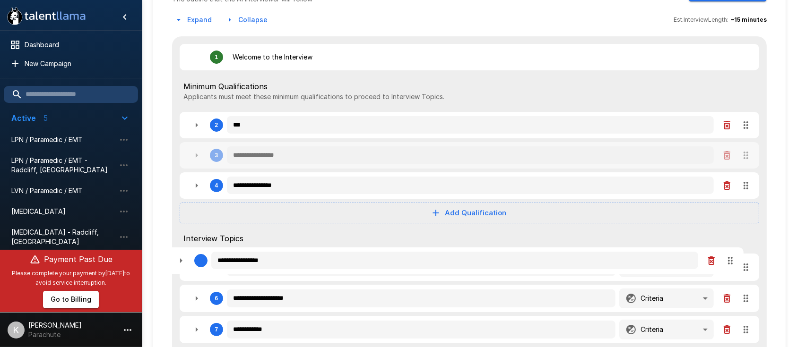
type textarea "*"
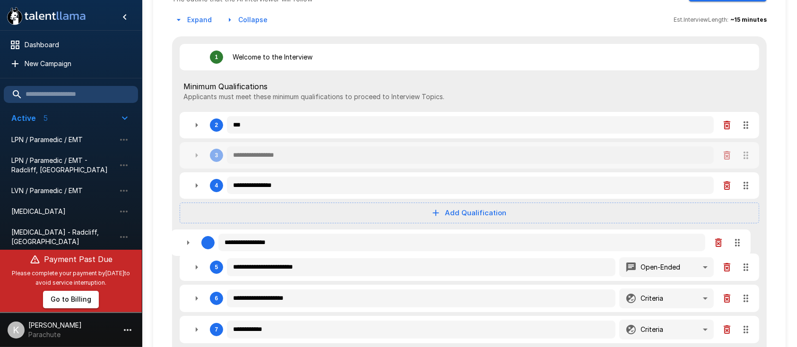
type textarea "*"
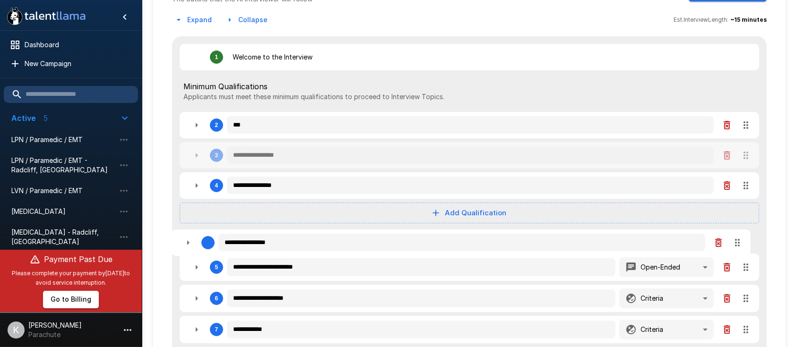
type textarea "*"
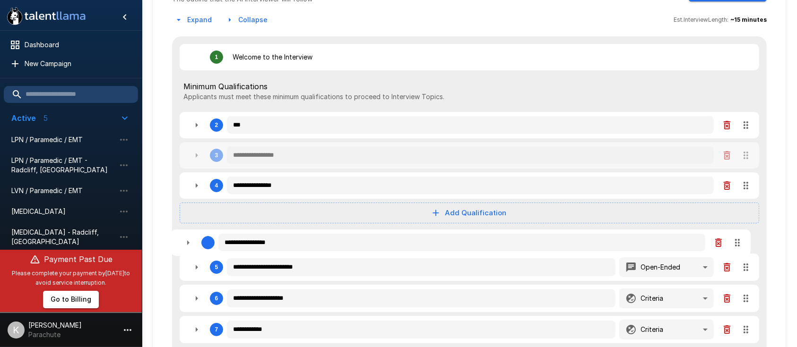
type textarea "*"
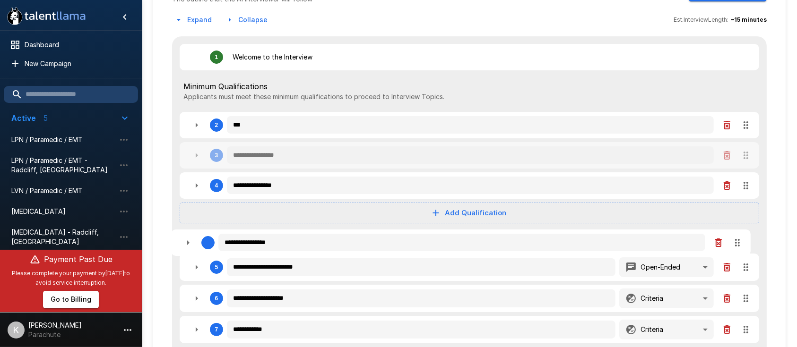
type textarea "*"
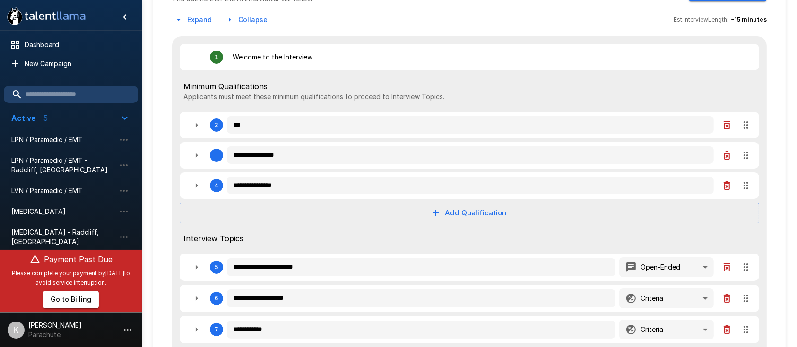
drag, startPoint x: 749, startPoint y: 195, endPoint x: 742, endPoint y: 254, distance: 59.5
click at [605, 254] on div "**********" at bounding box center [469, 330] width 595 height 589
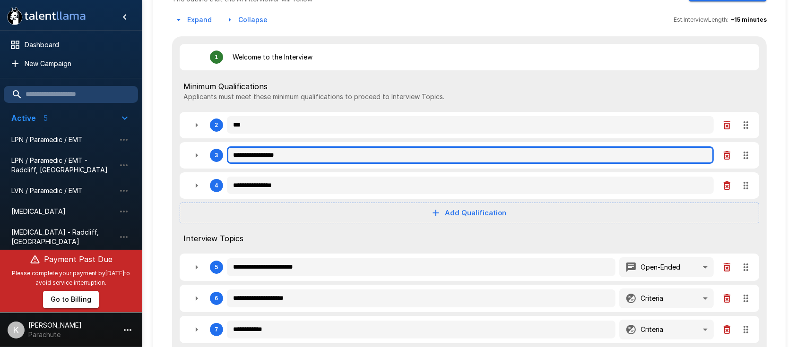
click at [348, 155] on input "**********" at bounding box center [470, 156] width 487 height 18
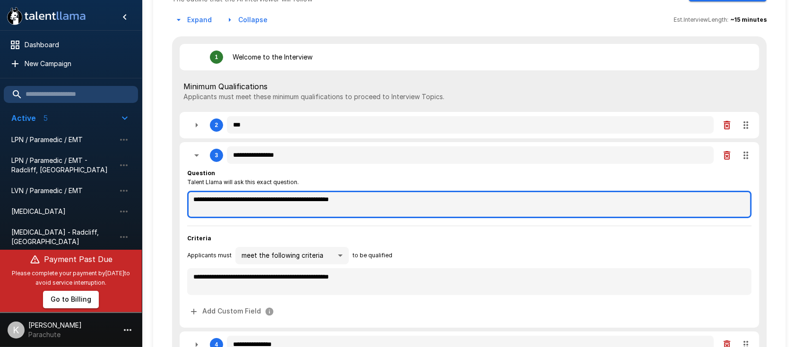
click at [279, 199] on textarea "**********" at bounding box center [469, 204] width 564 height 27
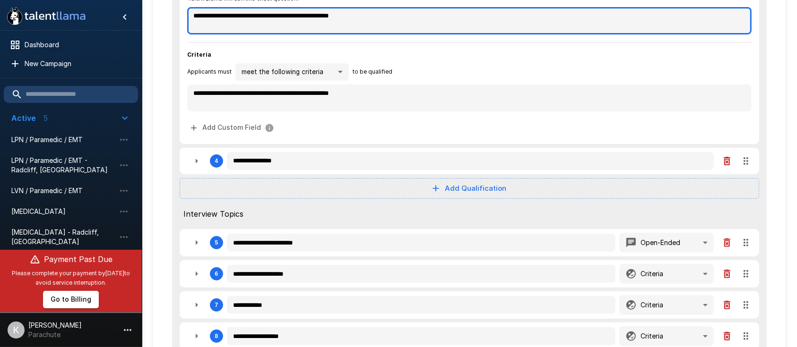
scroll to position [549, 0]
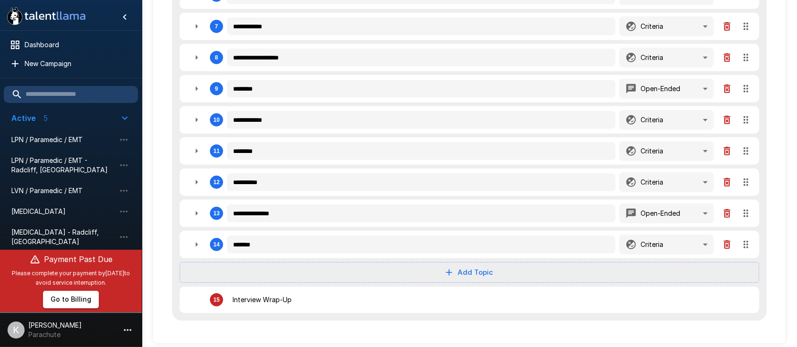
click at [439, 260] on button "Add Topic" at bounding box center [470, 272] width 580 height 21
click at [463, 260] on span "Competency" at bounding box center [478, 291] width 46 height 11
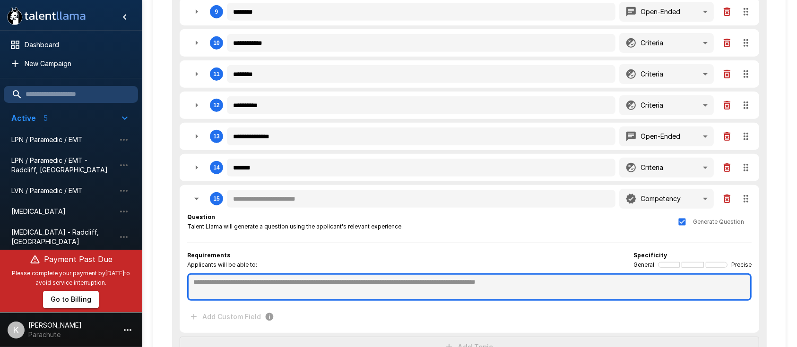
click at [408, 260] on textarea at bounding box center [469, 287] width 564 height 27
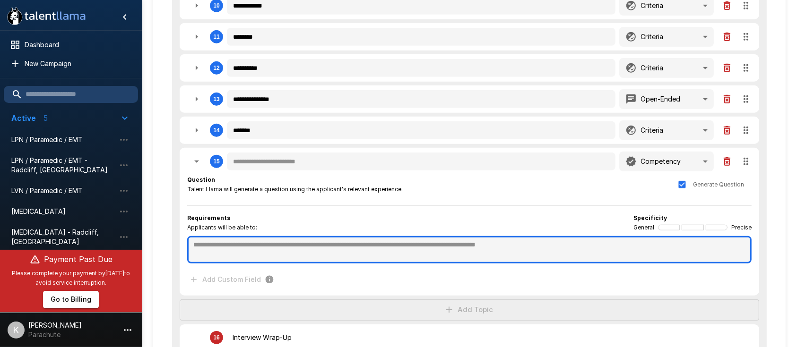
scroll to position [664, 0]
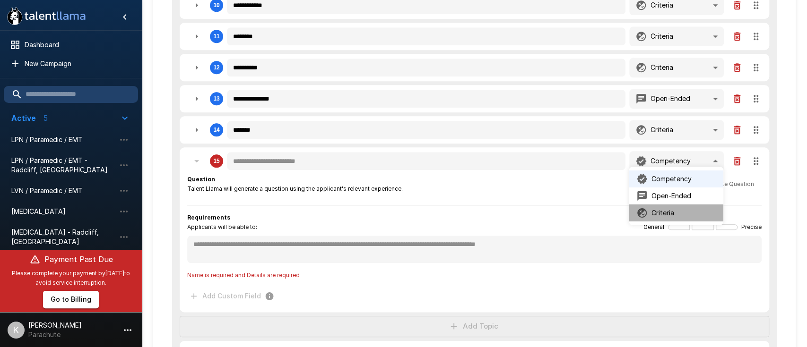
click at [605, 215] on icon at bounding box center [641, 213] width 11 height 11
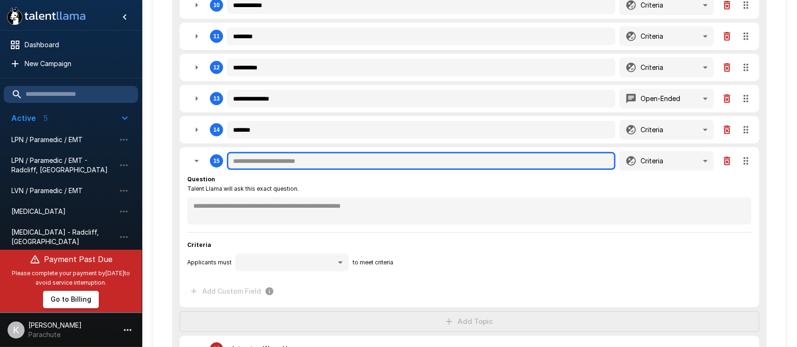
click at [348, 164] on input "text" at bounding box center [421, 161] width 389 height 18
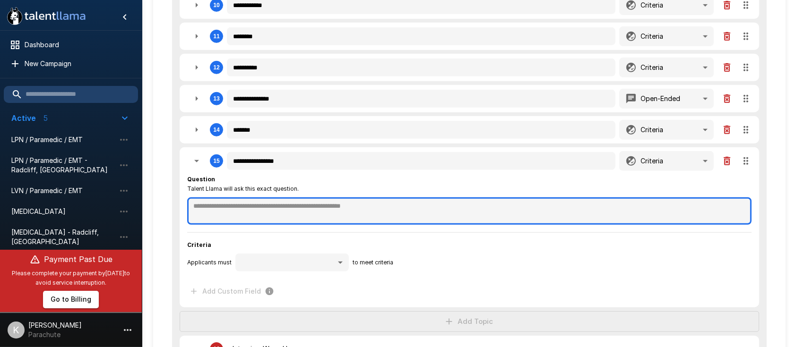
click at [290, 202] on textarea at bounding box center [469, 211] width 564 height 27
paste textarea "**********"
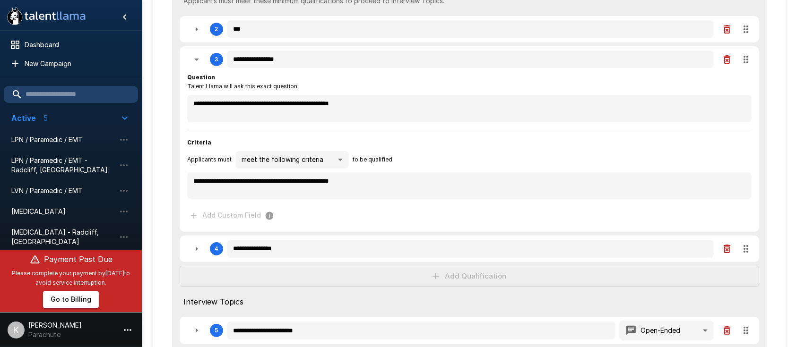
scroll to position [182, 0]
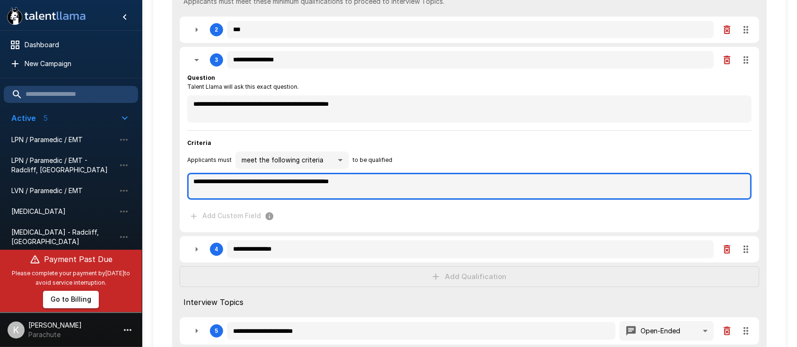
click at [302, 184] on textarea "**********" at bounding box center [469, 186] width 564 height 27
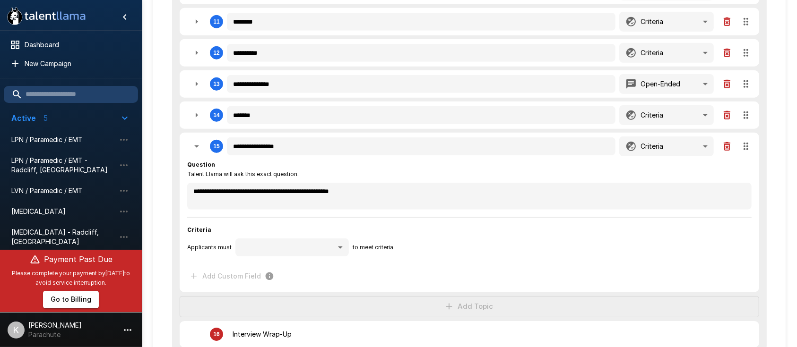
scroll to position [712, 0]
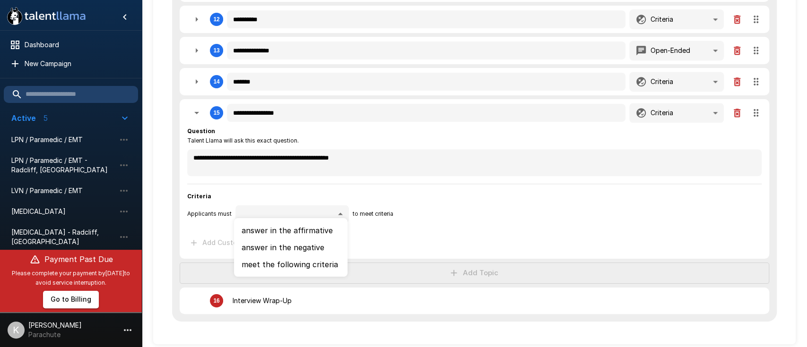
click at [285, 256] on li "meet the following criteria" at bounding box center [290, 264] width 113 height 17
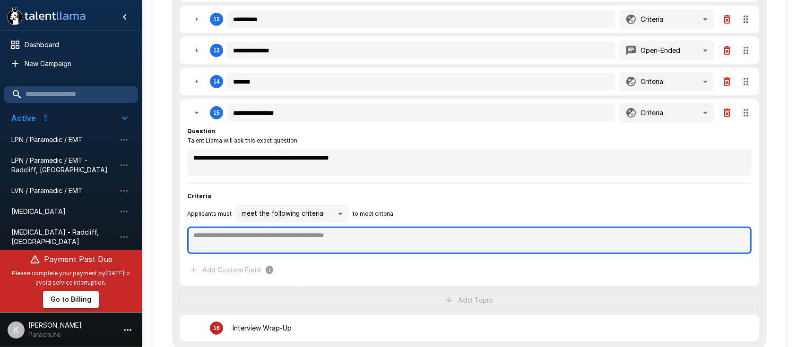
click at [277, 242] on textarea at bounding box center [469, 240] width 564 height 27
paste textarea "**********"
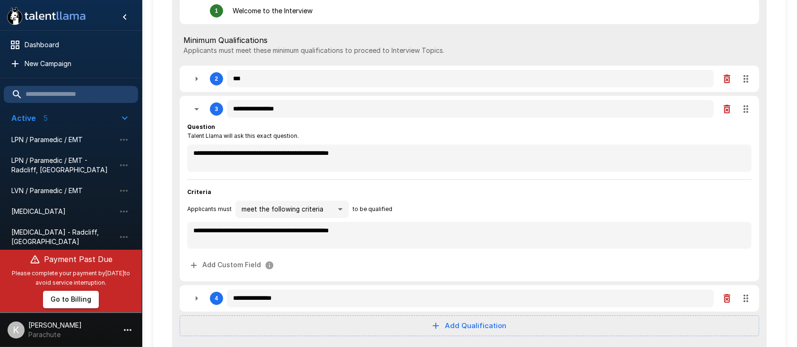
scroll to position [134, 0]
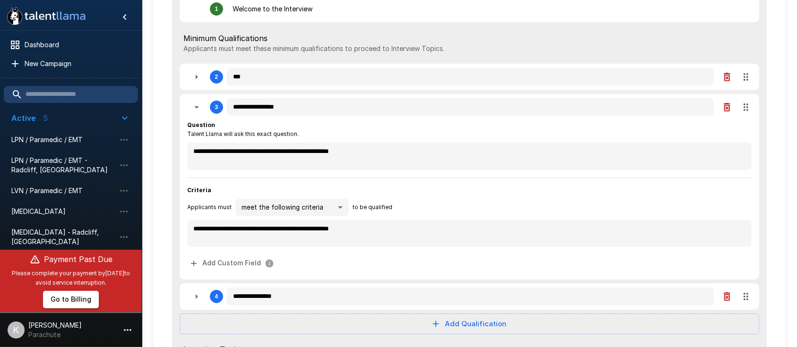
click at [605, 111] on icon "button" at bounding box center [726, 107] width 11 height 11
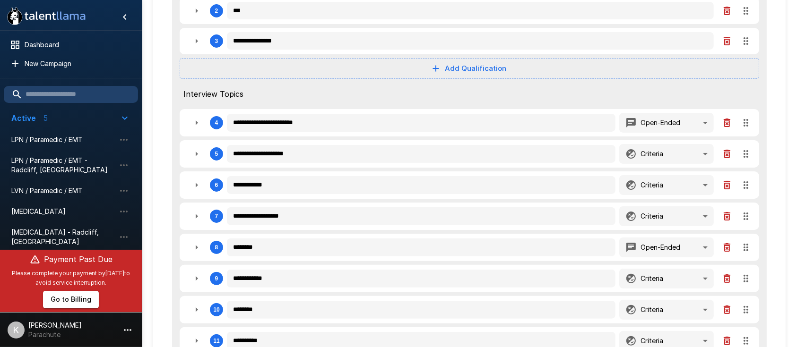
scroll to position [200, 0]
click at [605, 124] on icon "button" at bounding box center [726, 123] width 11 height 11
click at [605, 123] on icon "button" at bounding box center [727, 123] width 7 height 9
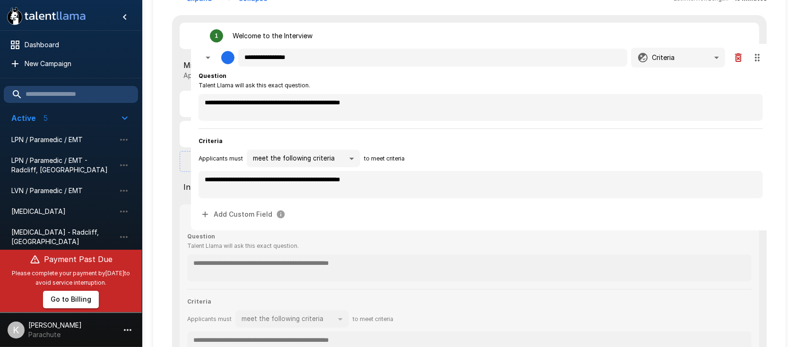
scroll to position [100, 0]
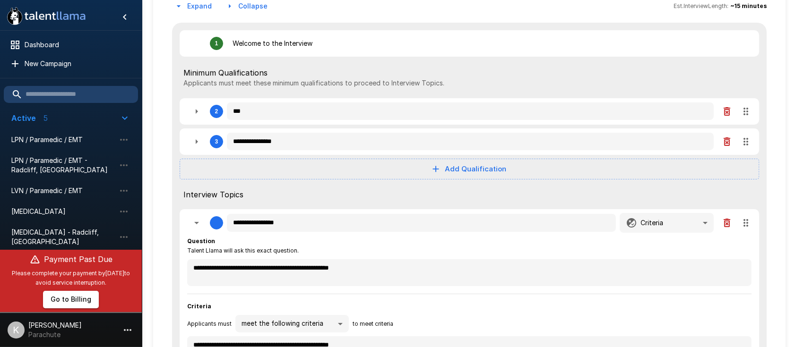
drag, startPoint x: 748, startPoint y: 272, endPoint x: 696, endPoint y: 88, distance: 191.6
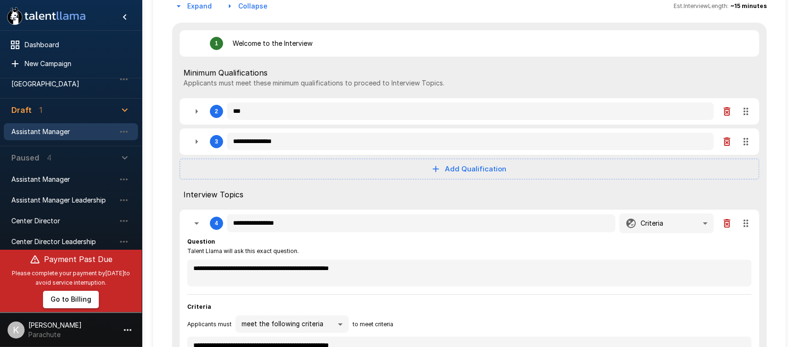
scroll to position [0, 0]
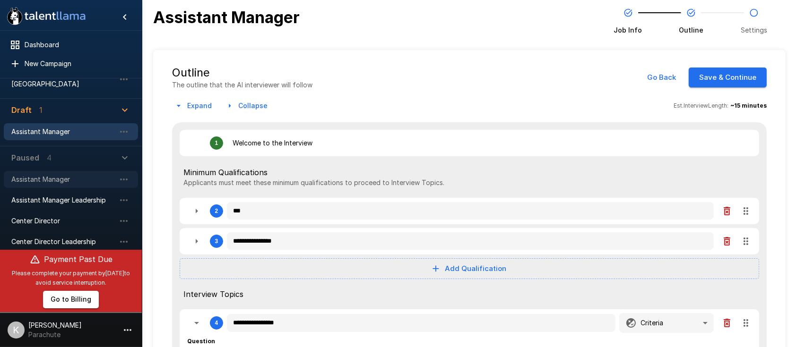
click at [40, 175] on span "Assistant Manager" at bounding box center [63, 179] width 104 height 9
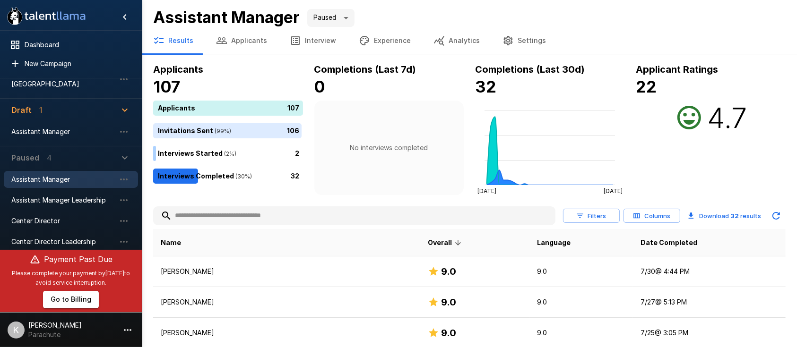
click at [306, 35] on button "Interview" at bounding box center [312, 40] width 69 height 26
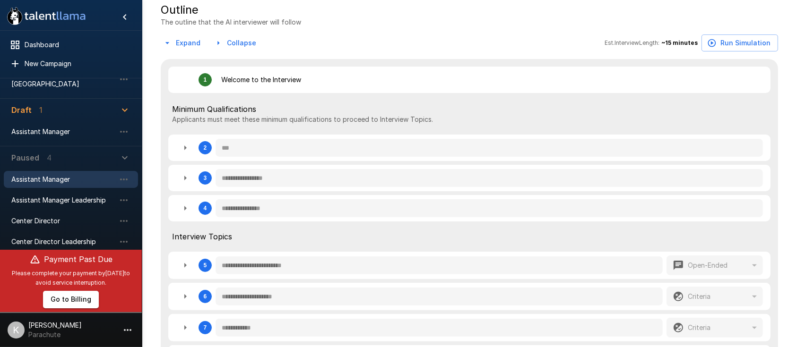
scroll to position [188, 0]
click at [180, 260] on icon "button" at bounding box center [185, 265] width 11 height 11
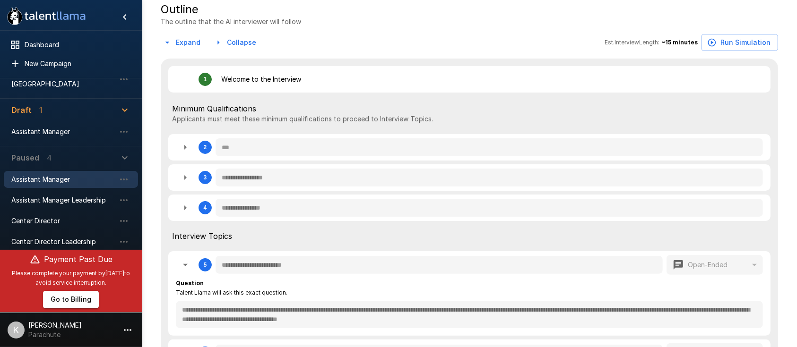
scroll to position [289, 0]
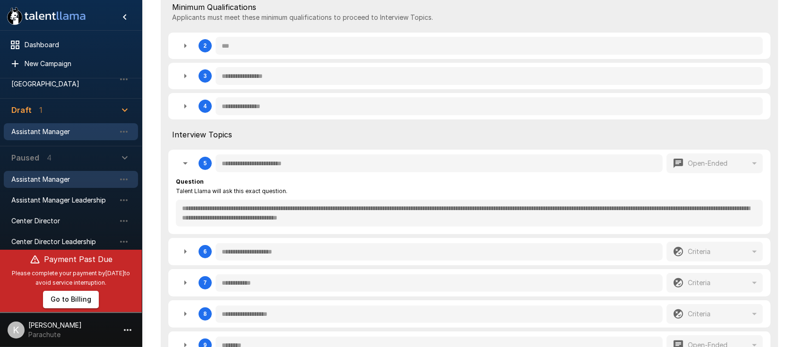
click at [29, 127] on span "Assistant Manager" at bounding box center [63, 131] width 104 height 9
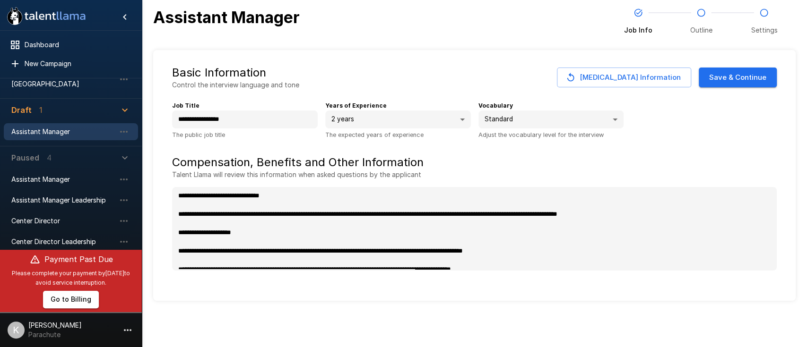
click at [605, 84] on button "Save & Continue" at bounding box center [738, 78] width 78 height 20
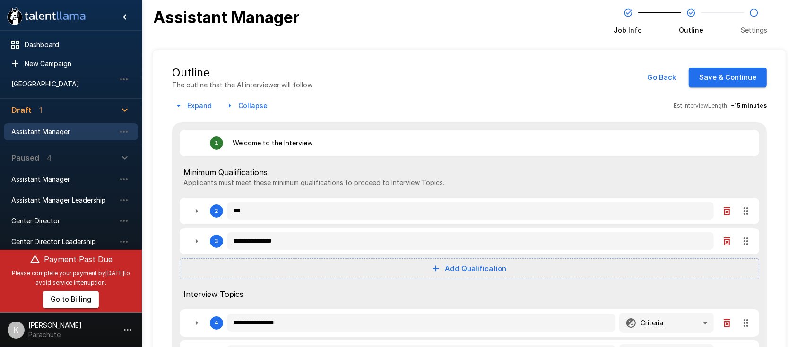
scroll to position [57, 0]
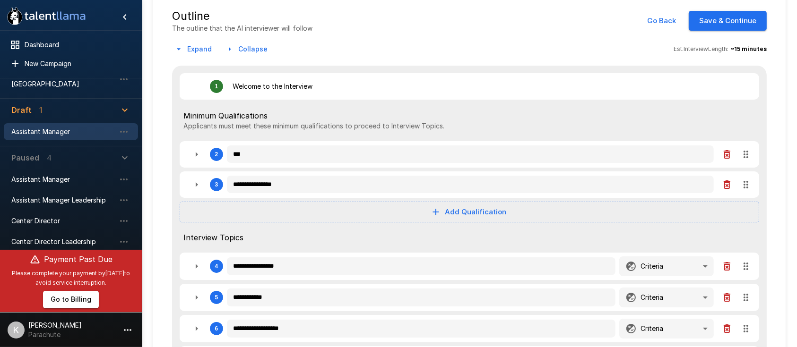
click at [194, 153] on icon "button" at bounding box center [196, 154] width 11 height 11
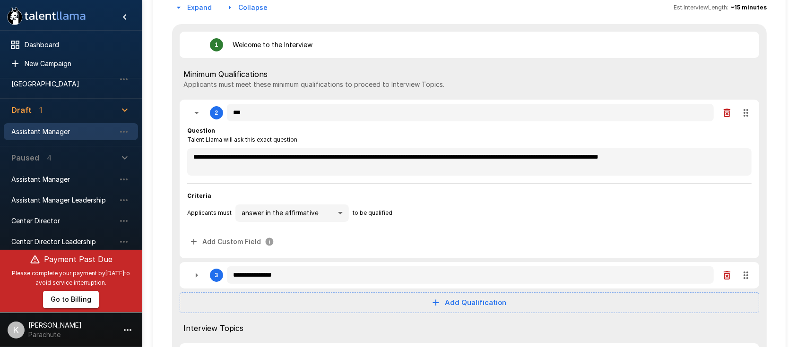
scroll to position [99, 0]
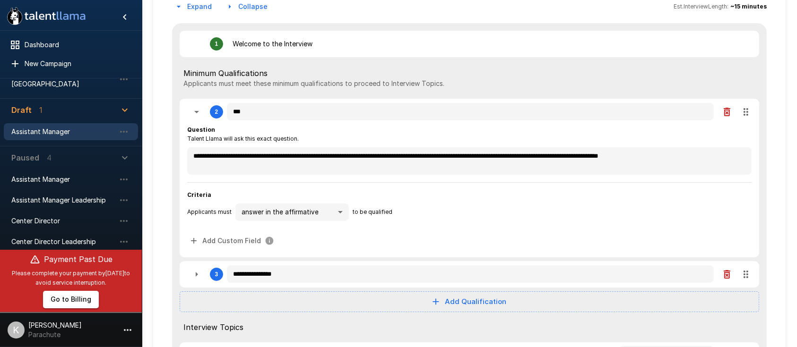
click at [194, 260] on icon "button" at bounding box center [196, 274] width 11 height 11
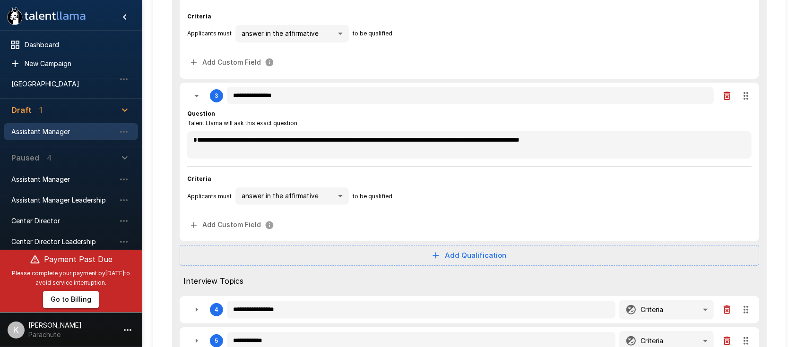
scroll to position [278, 0]
click at [38, 176] on div "Assistant Manager" at bounding box center [71, 179] width 134 height 17
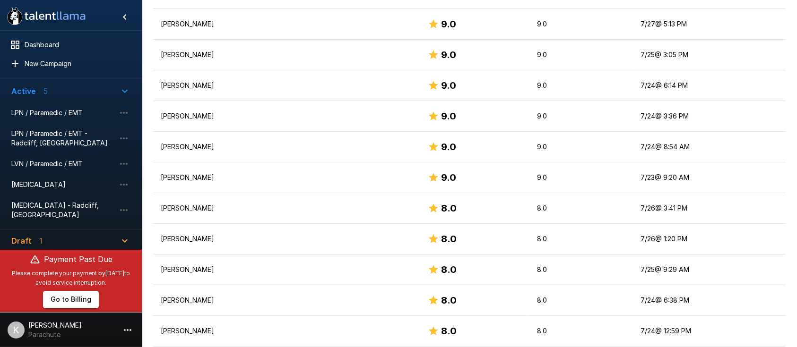
scroll to position [28, 0]
click at [54, 129] on span "LPN / Paramedic / EMT - Radcliff, [GEOGRAPHIC_DATA]" at bounding box center [63, 137] width 104 height 19
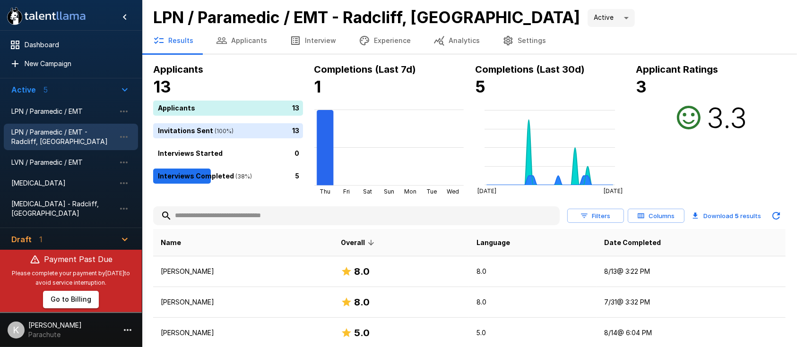
click at [338, 37] on button "Interview" at bounding box center [312, 40] width 69 height 26
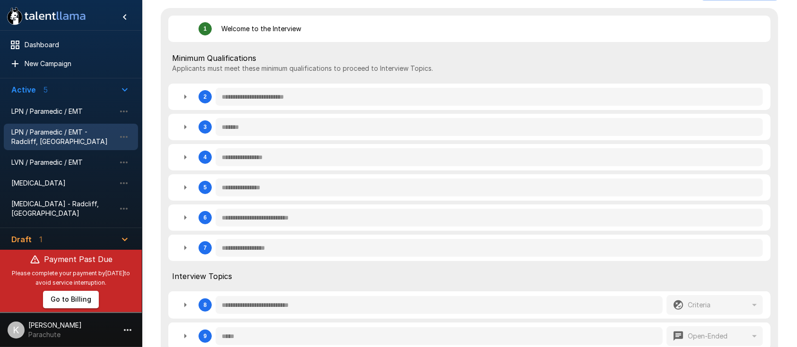
scroll to position [239, 0]
click at [189, 157] on icon "button" at bounding box center [185, 156] width 11 height 11
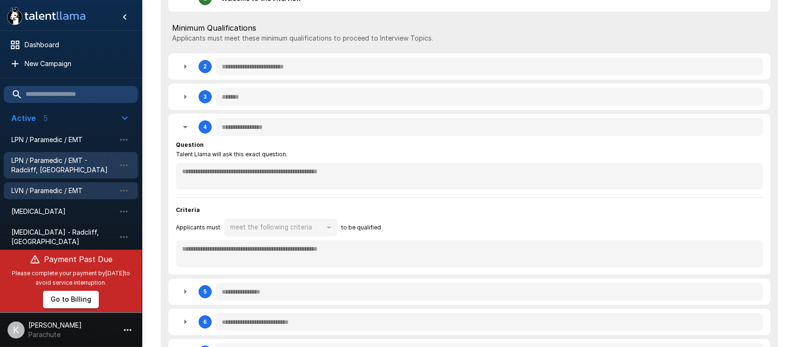
scroll to position [36, 0]
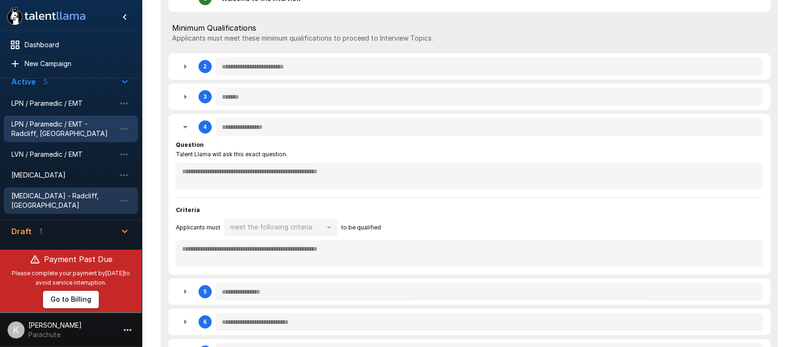
click at [50, 191] on span "[MEDICAL_DATA] - Radcliff, [GEOGRAPHIC_DATA]" at bounding box center [63, 200] width 104 height 19
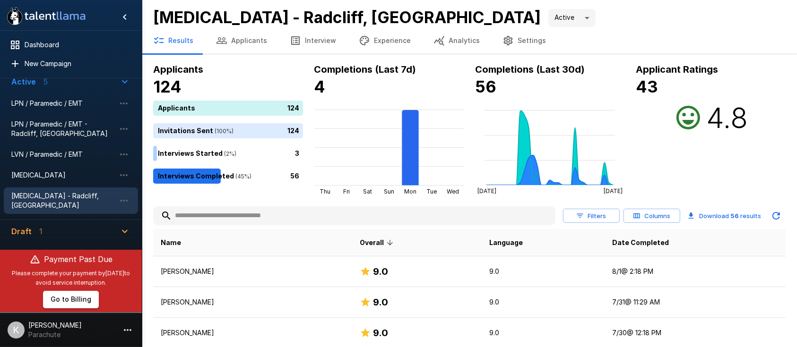
click at [294, 41] on icon "button" at bounding box center [295, 40] width 11 height 11
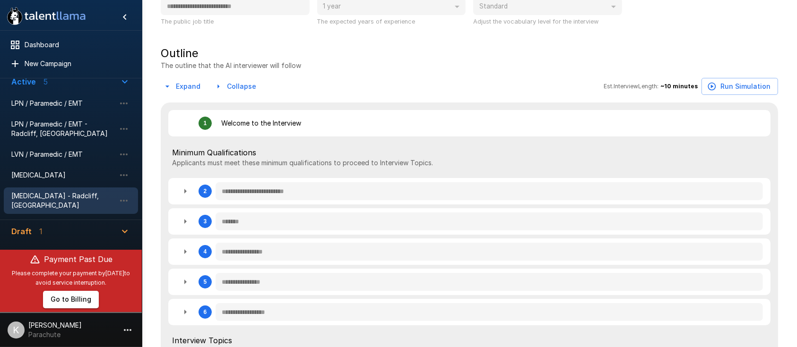
scroll to position [148, 0]
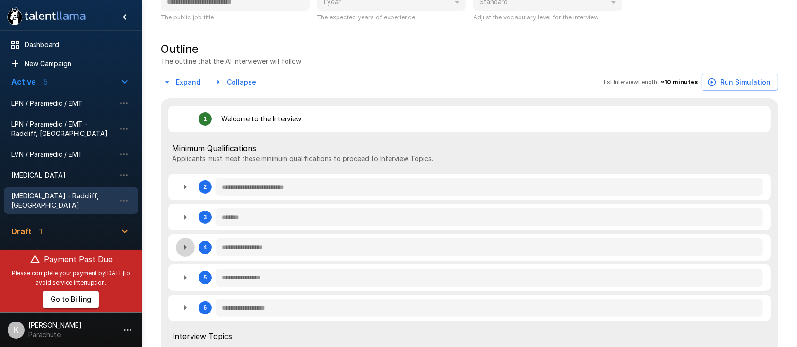
click at [185, 251] on icon "button" at bounding box center [185, 247] width 11 height 11
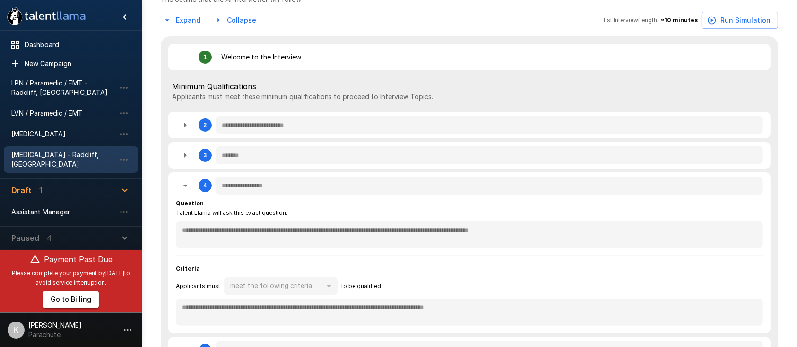
scroll to position [78, 0]
click at [35, 207] on span "Assistant Manager" at bounding box center [63, 211] width 104 height 9
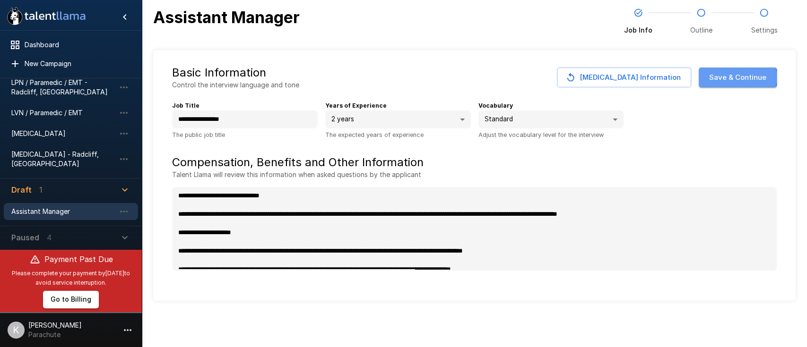
click at [605, 78] on button "Save & Continue" at bounding box center [738, 78] width 78 height 20
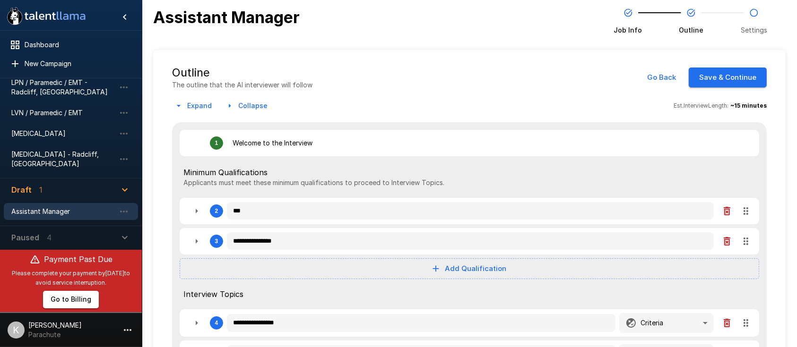
click at [197, 210] on icon "button" at bounding box center [197, 211] width 2 height 5
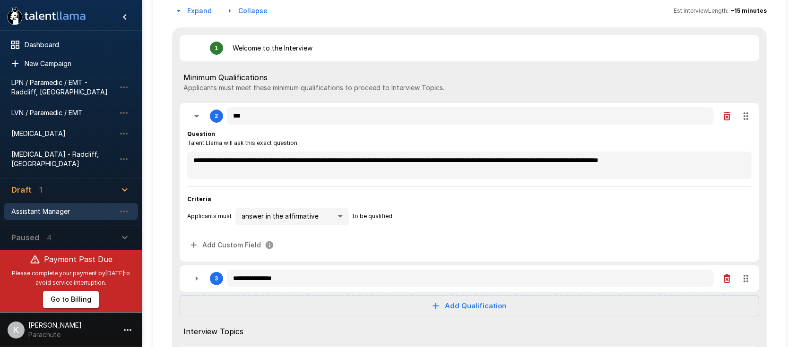
scroll to position [97, 0]
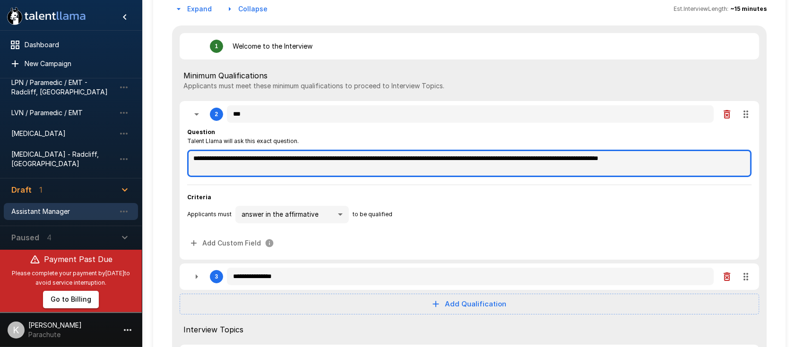
click at [413, 158] on textarea "**********" at bounding box center [469, 163] width 564 height 27
click at [415, 157] on textarea "**********" at bounding box center [469, 163] width 564 height 27
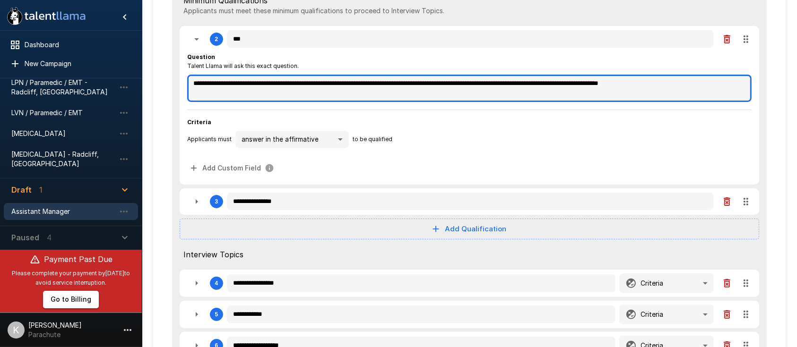
scroll to position [173, 0]
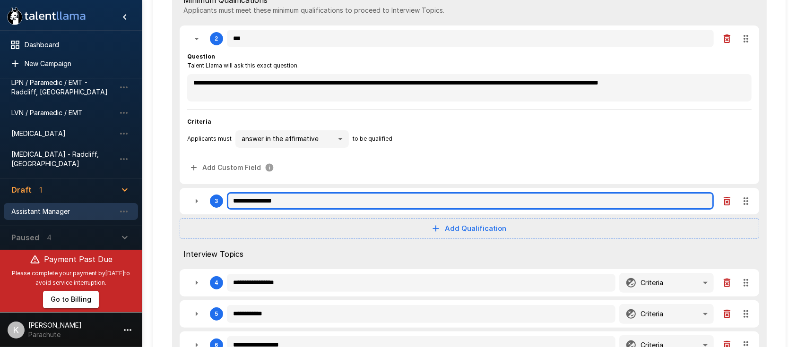
click at [287, 200] on input "**********" at bounding box center [470, 201] width 487 height 18
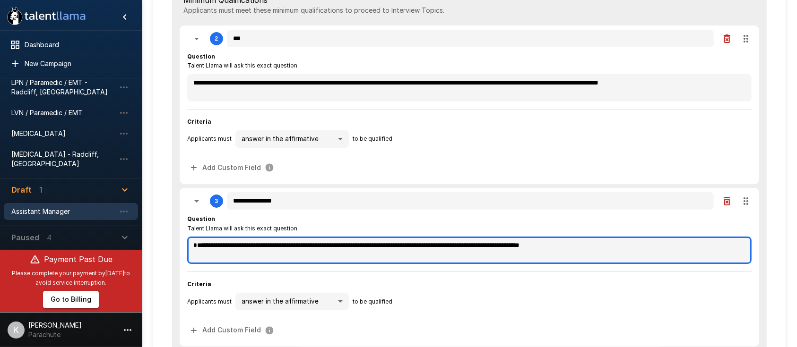
drag, startPoint x: 297, startPoint y: 245, endPoint x: 185, endPoint y: 238, distance: 112.3
click at [185, 238] on div "**********" at bounding box center [470, 267] width 580 height 159
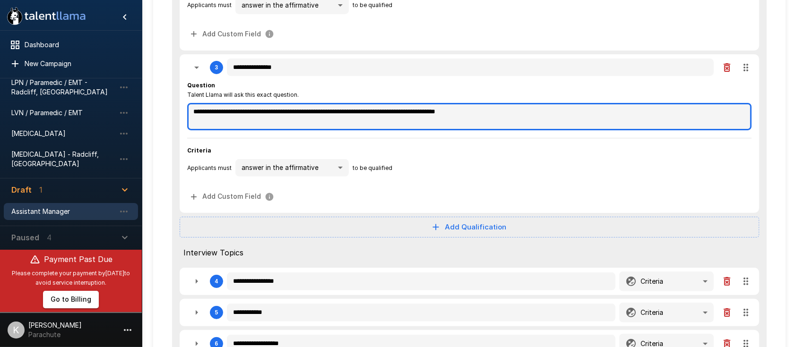
scroll to position [307, 0]
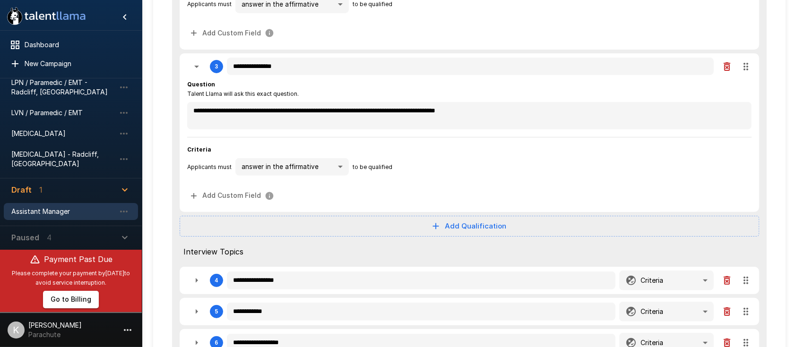
click at [193, 260] on icon "button" at bounding box center [196, 280] width 11 height 11
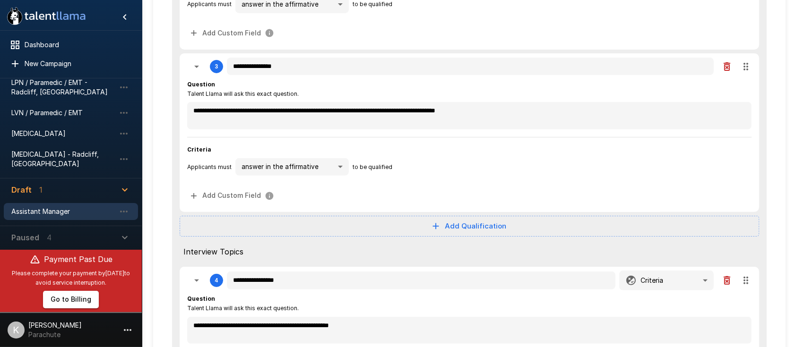
scroll to position [370, 0]
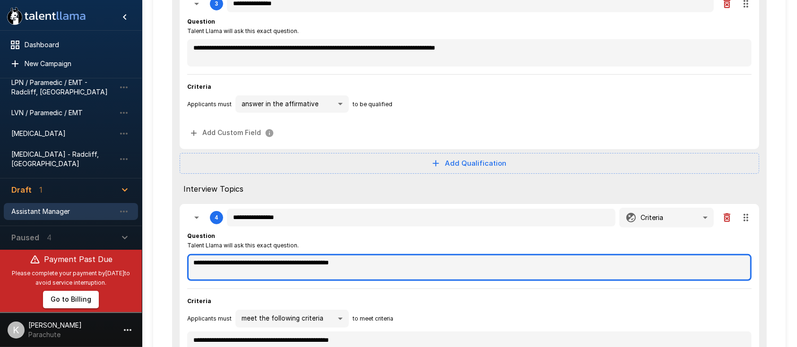
click at [191, 260] on textarea "**********" at bounding box center [469, 267] width 564 height 27
paste textarea "**********"
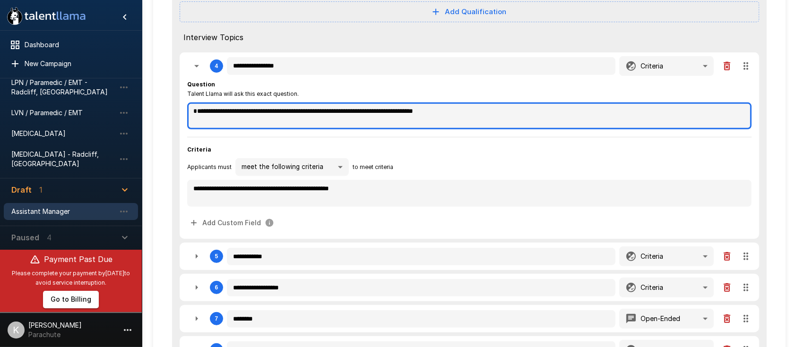
scroll to position [580, 0]
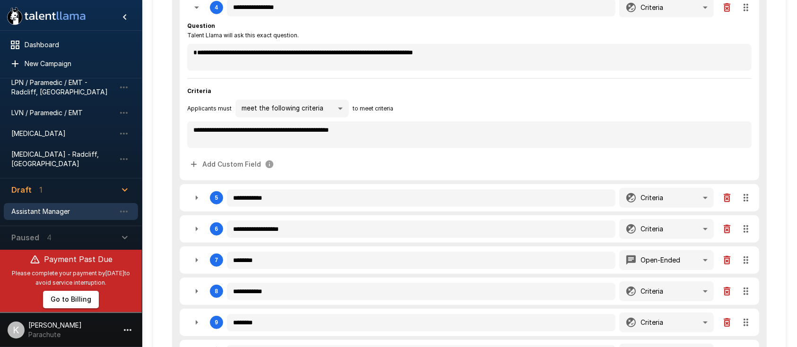
click at [193, 201] on icon "button" at bounding box center [196, 197] width 11 height 11
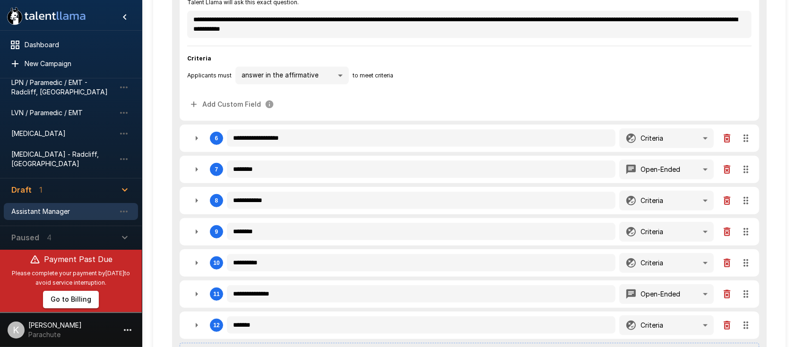
scroll to position [815, 0]
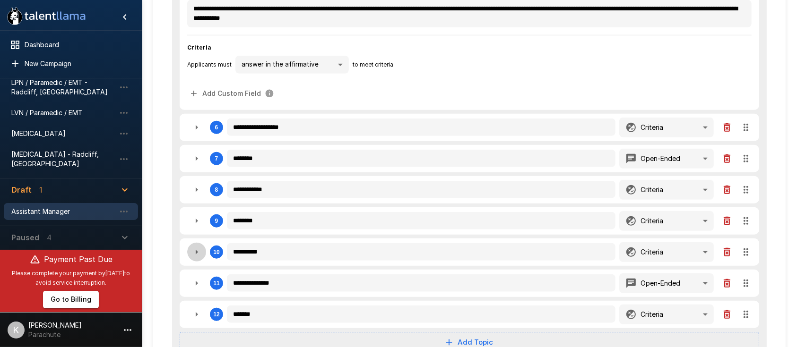
click at [195, 252] on icon "button" at bounding box center [196, 252] width 11 height 11
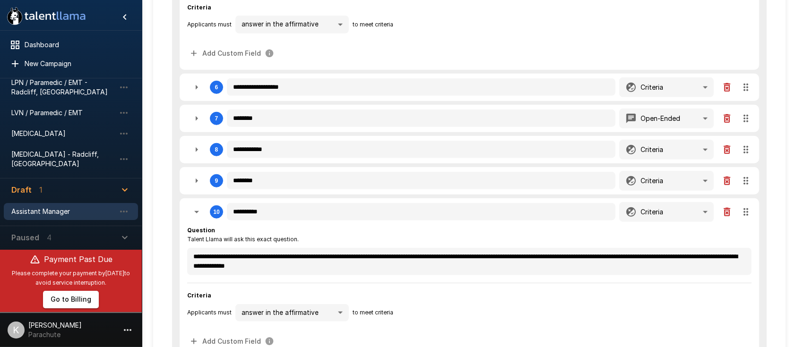
scroll to position [856, 0]
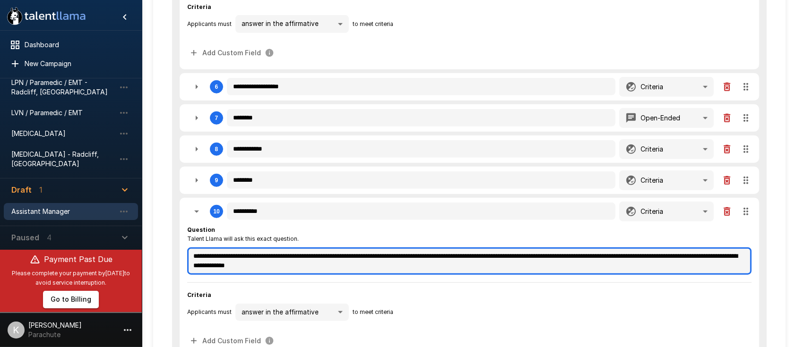
click at [393, 253] on textarea "**********" at bounding box center [469, 261] width 564 height 27
click at [381, 260] on textarea "**********" at bounding box center [469, 261] width 564 height 27
drag, startPoint x: 647, startPoint y: 251, endPoint x: 661, endPoint y: 276, distance: 29.0
click at [605, 260] on div "**********" at bounding box center [469, 287] width 564 height 125
paste textarea
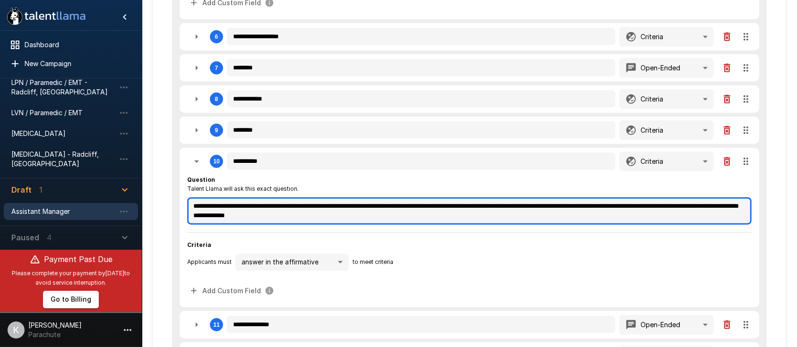
scroll to position [906, 0]
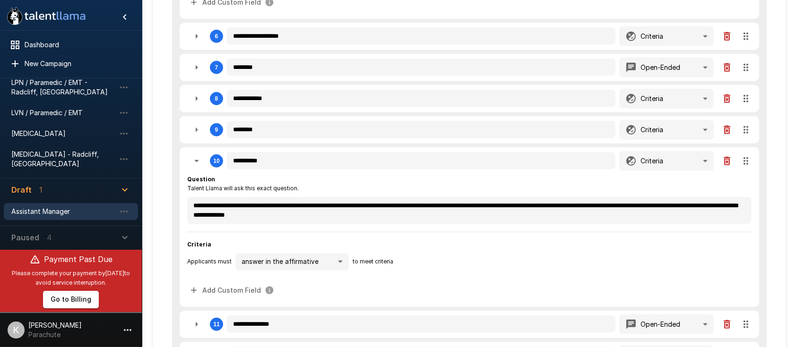
click at [451, 241] on span "Criteria" at bounding box center [469, 244] width 564 height 9
click at [194, 158] on icon "button" at bounding box center [196, 161] width 11 height 11
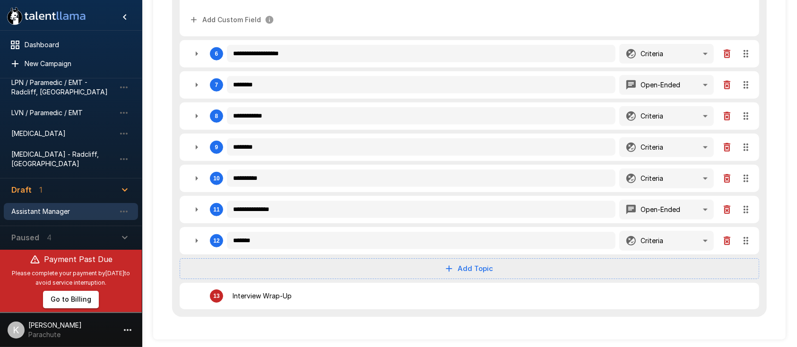
scroll to position [884, 0]
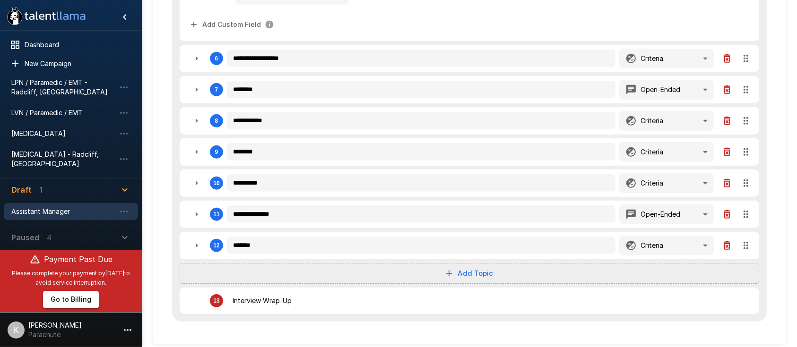
click at [194, 209] on icon "button" at bounding box center [196, 214] width 11 height 11
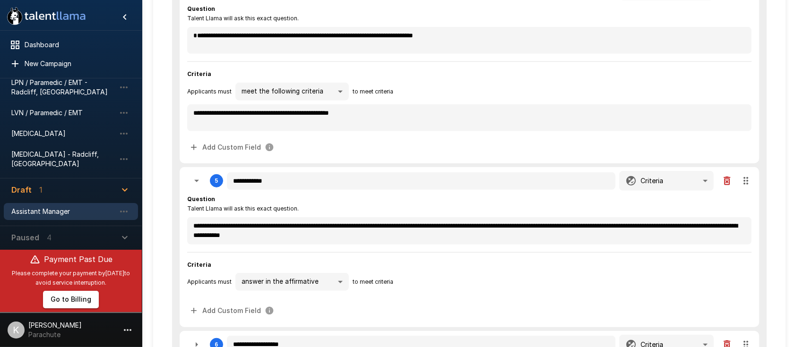
scroll to position [732, 0]
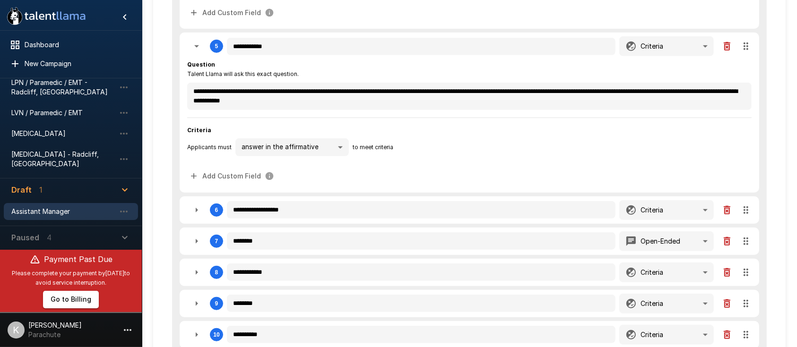
click at [200, 210] on icon "button" at bounding box center [196, 210] width 11 height 11
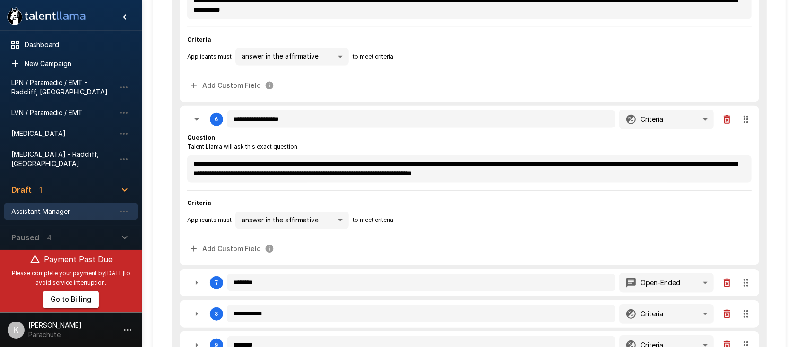
scroll to position [897, 0]
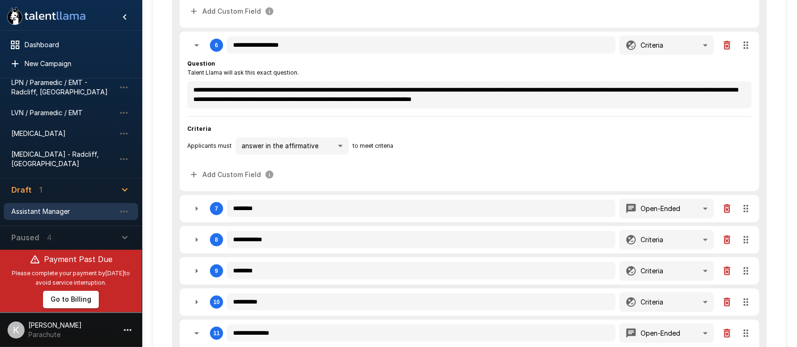
click at [199, 207] on icon "button" at bounding box center [196, 208] width 11 height 11
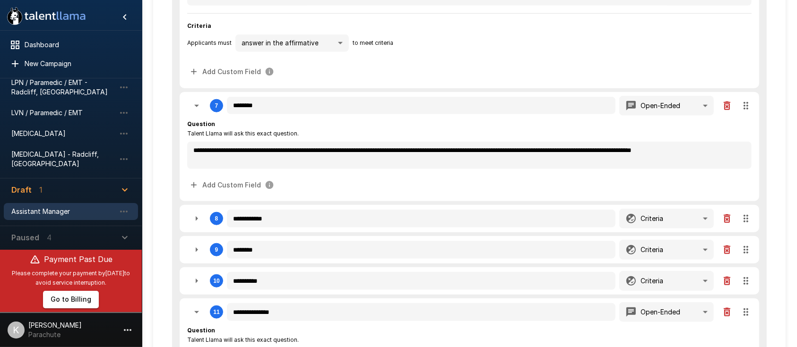
scroll to position [1001, 0]
click at [198, 215] on icon "button" at bounding box center [196, 218] width 11 height 11
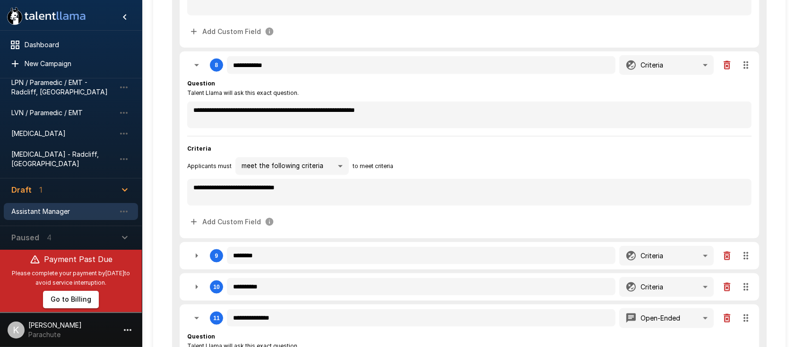
scroll to position [1154, 0]
click at [197, 253] on icon "button" at bounding box center [197, 255] width 2 height 5
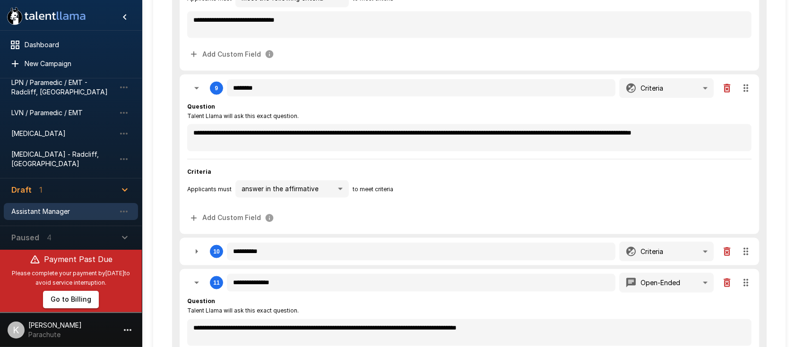
scroll to position [1322, 0]
click at [197, 251] on icon "button" at bounding box center [196, 251] width 11 height 11
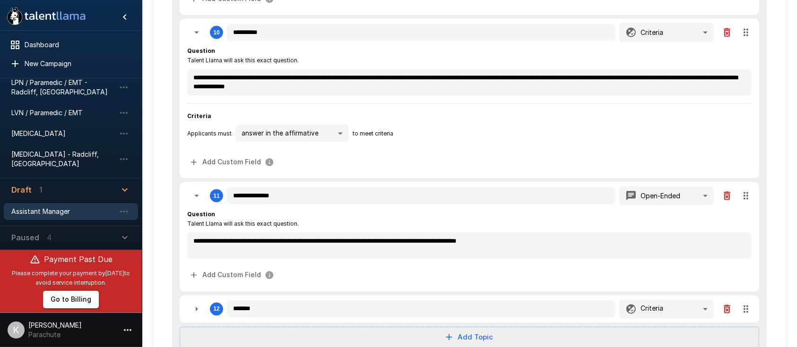
scroll to position [1603, 0]
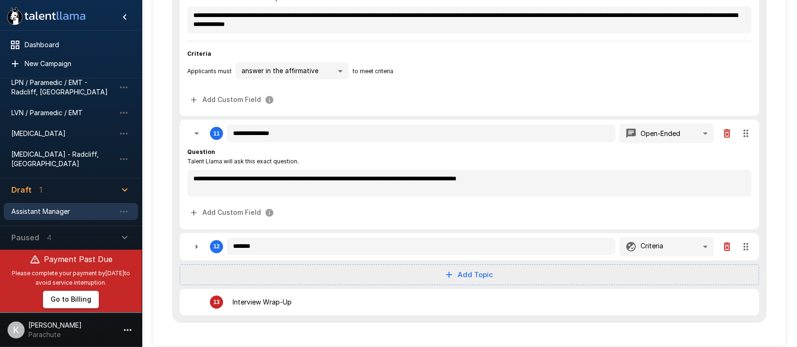
click at [197, 244] on icon "button" at bounding box center [196, 247] width 11 height 11
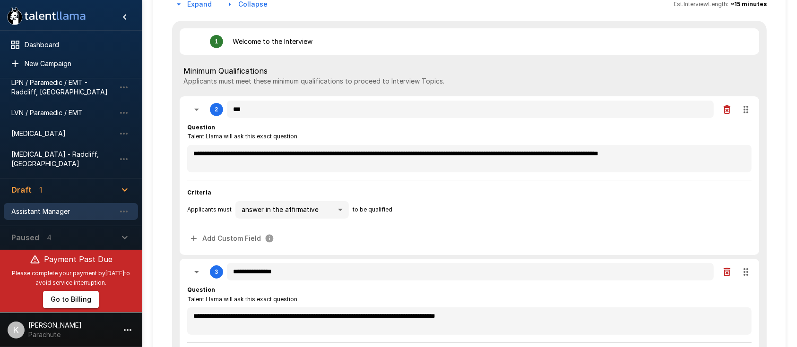
scroll to position [0, 0]
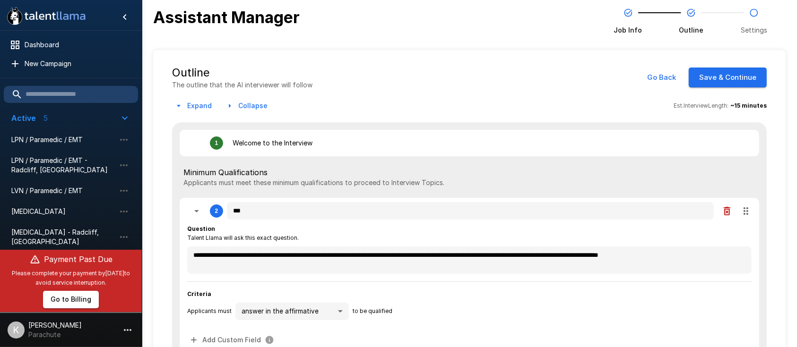
click at [382, 242] on div "Question Talent Llama will ask this exact question." at bounding box center [469, 234] width 564 height 19
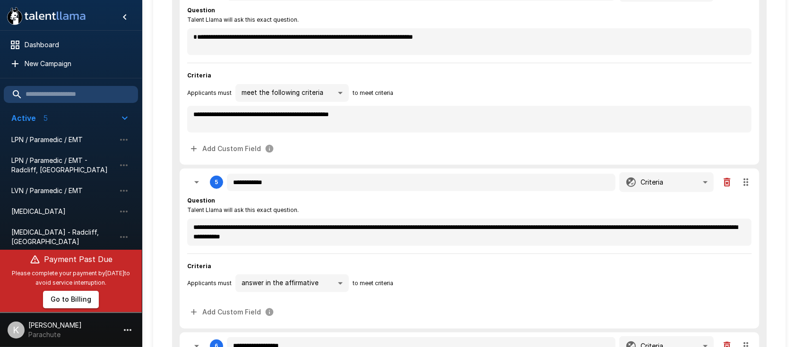
scroll to position [597, 0]
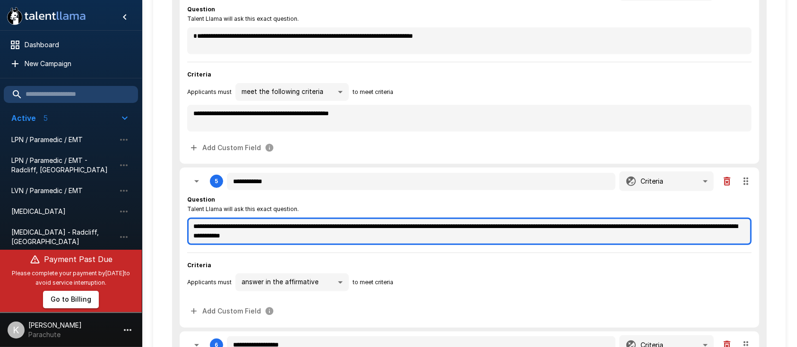
click at [397, 229] on textarea "**********" at bounding box center [469, 231] width 564 height 27
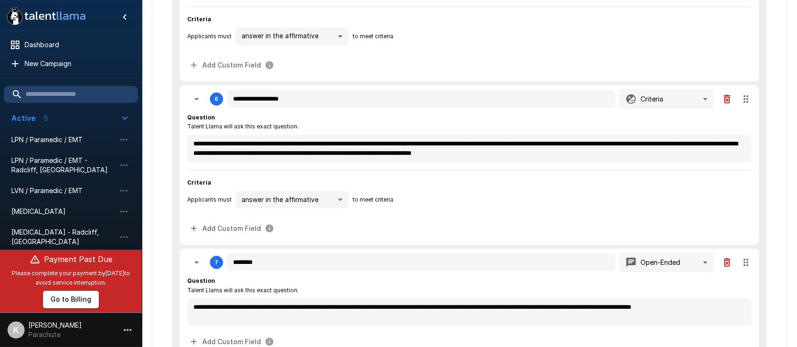
scroll to position [845, 0]
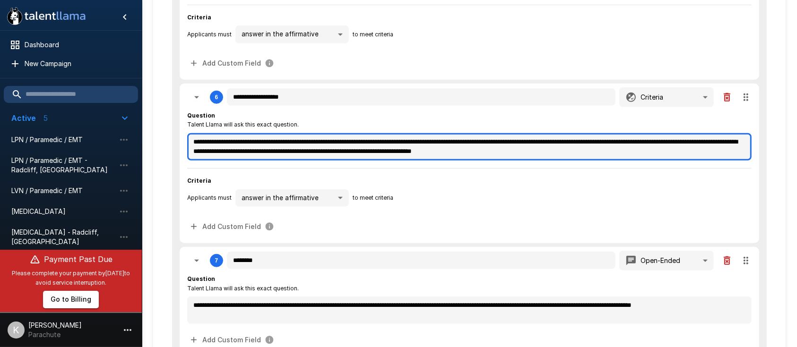
click at [491, 141] on textarea "**********" at bounding box center [469, 146] width 564 height 27
drag, startPoint x: 639, startPoint y: 147, endPoint x: 476, endPoint y: 151, distance: 162.2
click at [476, 151] on textarea "**********" at bounding box center [469, 146] width 564 height 27
paste textarea "**********"
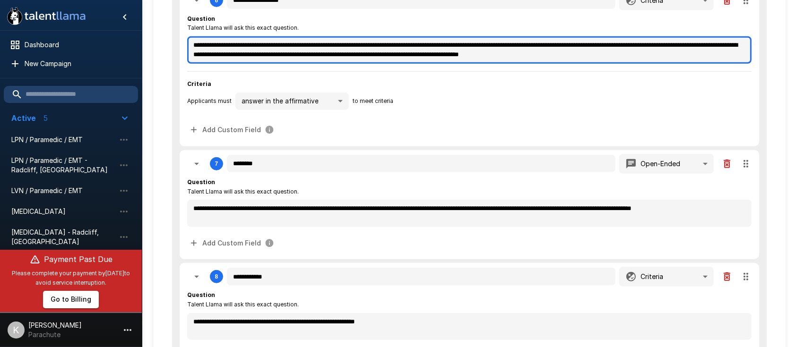
scroll to position [943, 0]
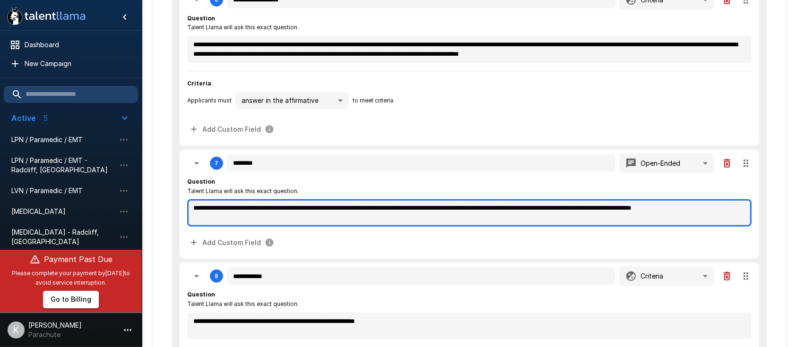
click at [381, 203] on textarea "**********" at bounding box center [469, 212] width 564 height 27
click at [476, 208] on textarea "**********" at bounding box center [469, 212] width 564 height 27
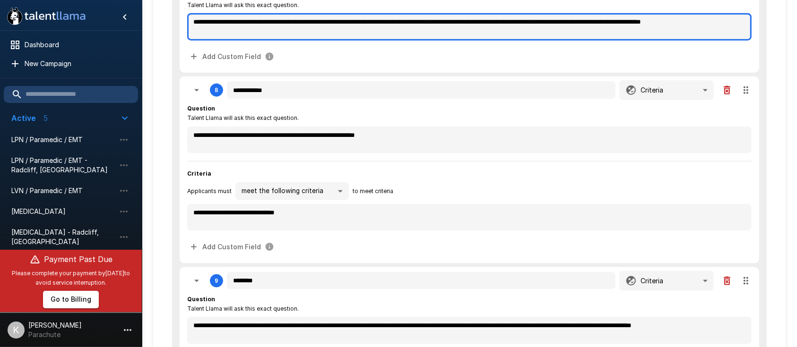
scroll to position [1158, 0]
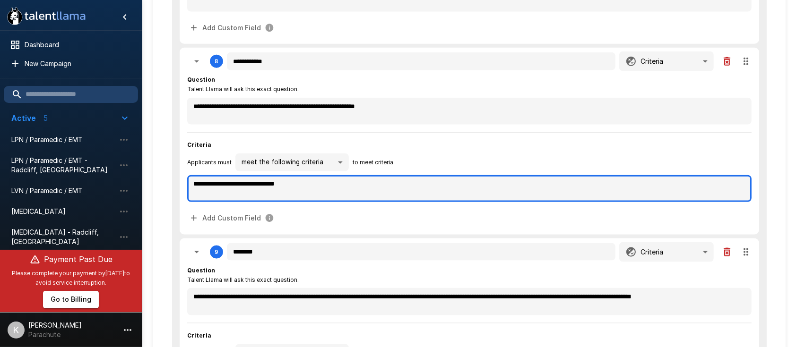
click at [270, 180] on textarea "**********" at bounding box center [469, 188] width 564 height 27
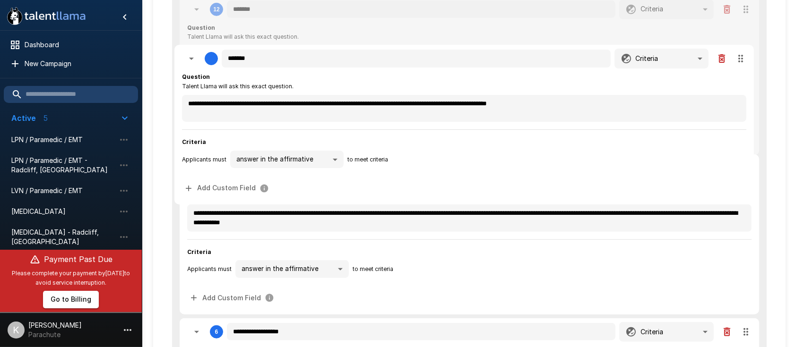
scroll to position [761, 0]
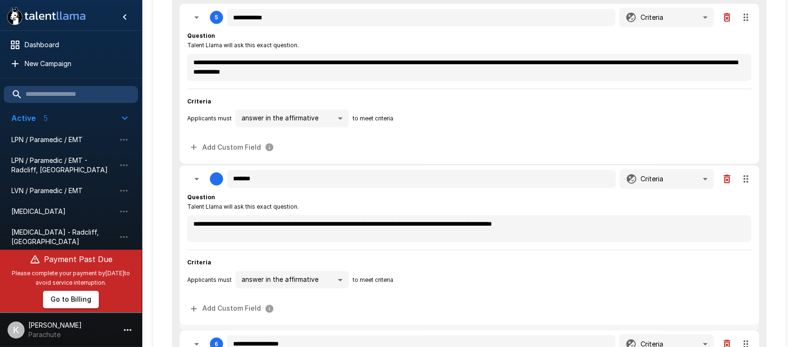
drag, startPoint x: 746, startPoint y: 217, endPoint x: 749, endPoint y: 174, distance: 43.1
click at [605, 174] on div "**********" at bounding box center [469, 329] width 595 height 1937
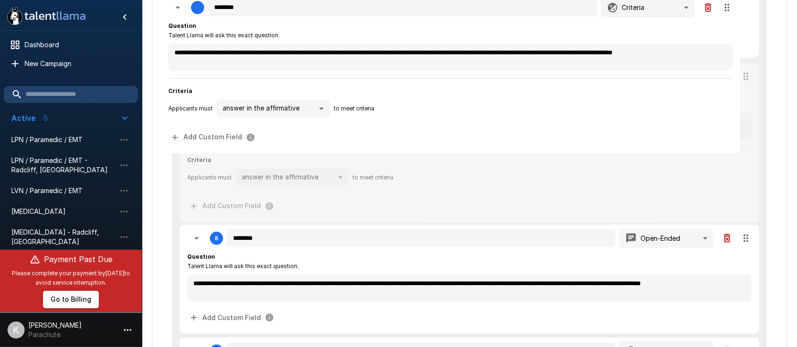
scroll to position [1187, 0]
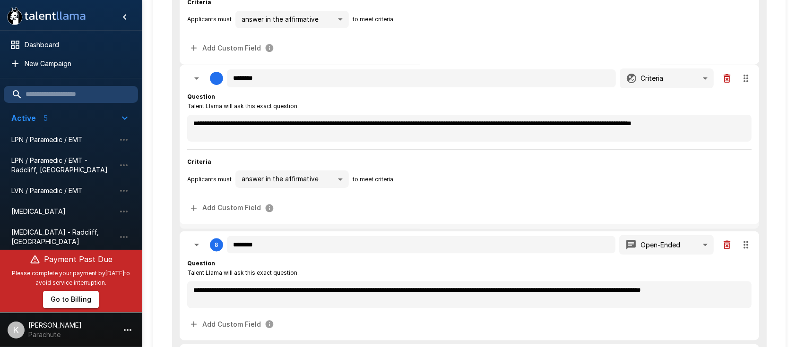
drag, startPoint x: 706, startPoint y: 95, endPoint x: 714, endPoint y: 87, distance: 11.0
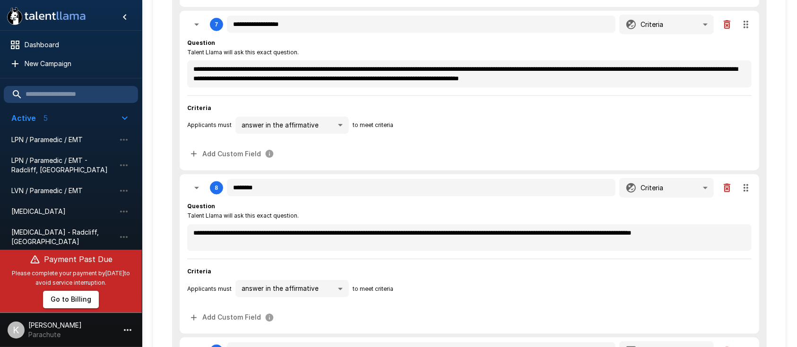
scroll to position [1082, 0]
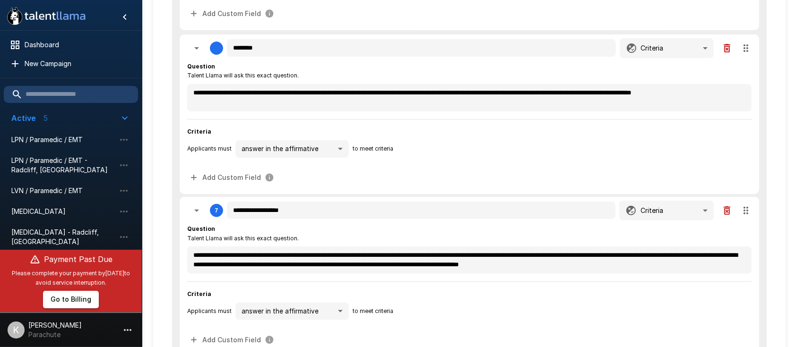
drag, startPoint x: 748, startPoint y: 185, endPoint x: 729, endPoint y: 65, distance: 121.9
click at [605, 65] on div "**********" at bounding box center [469, 32] width 595 height 1937
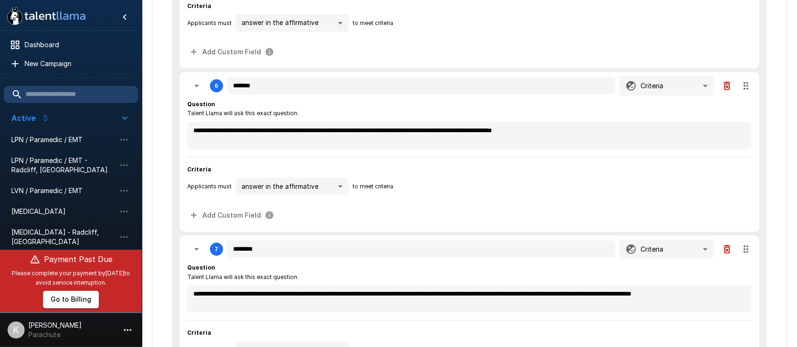
scroll to position [857, 0]
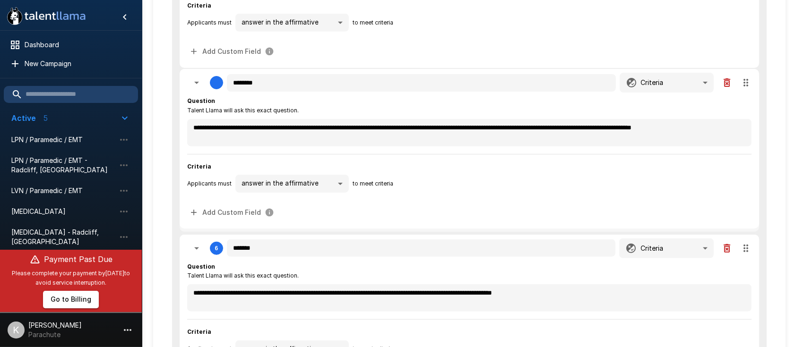
drag, startPoint x: 745, startPoint y: 244, endPoint x: 707, endPoint y: 109, distance: 140.1
click at [605, 109] on div "**********" at bounding box center [469, 233] width 595 height 1937
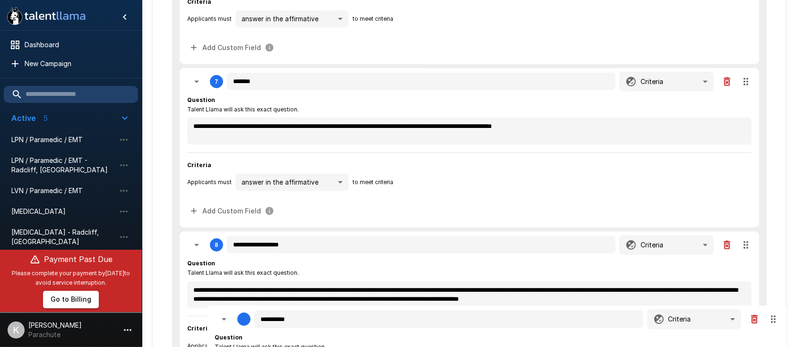
scroll to position [1078, 0]
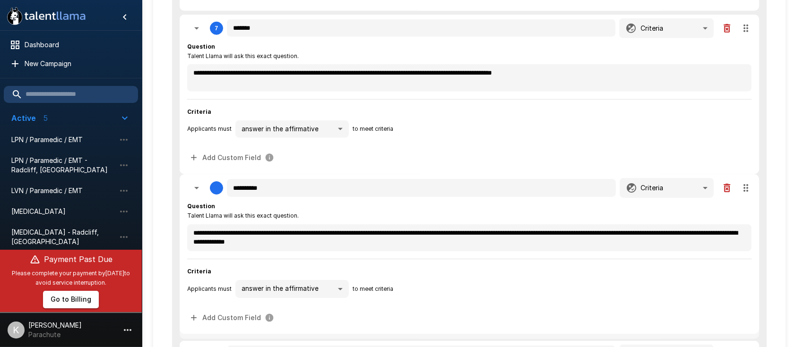
drag, startPoint x: 747, startPoint y: 93, endPoint x: 763, endPoint y: 217, distance: 125.8
click at [605, 217] on div "**********" at bounding box center [469, 13] width 595 height 1937
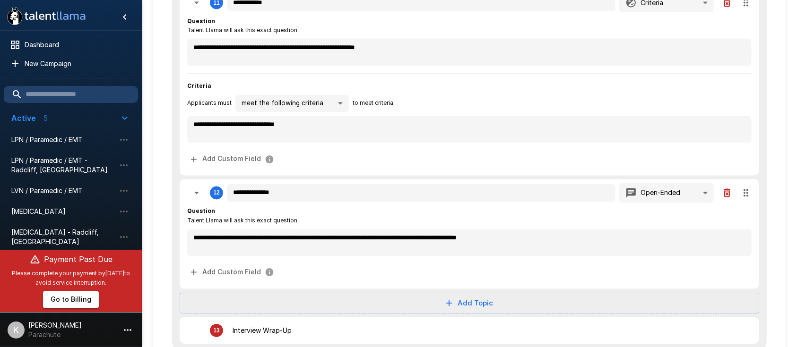
scroll to position [1736, 0]
